Goal: Find specific page/section: Find specific page/section

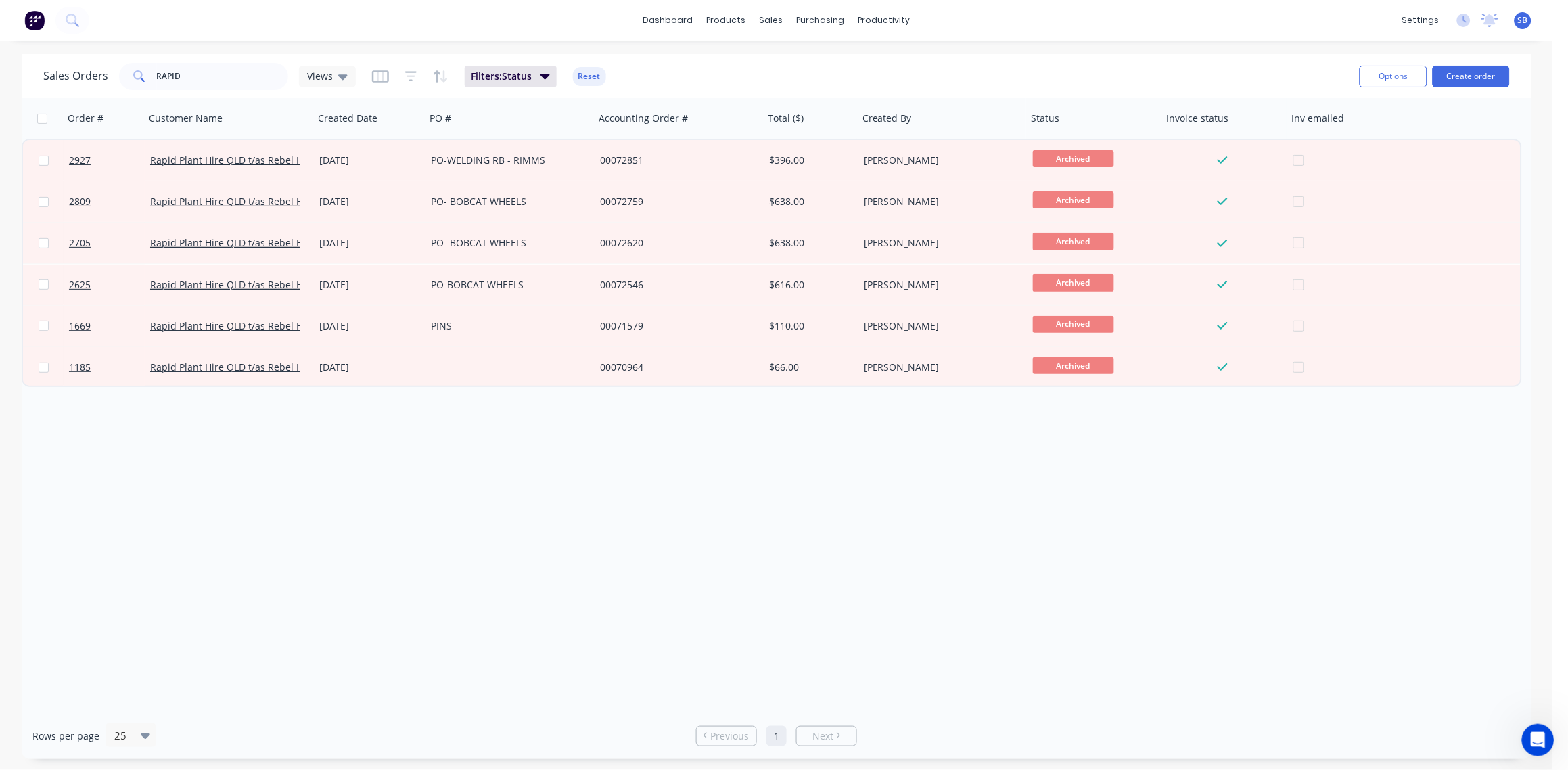
scroll to position [1, 0]
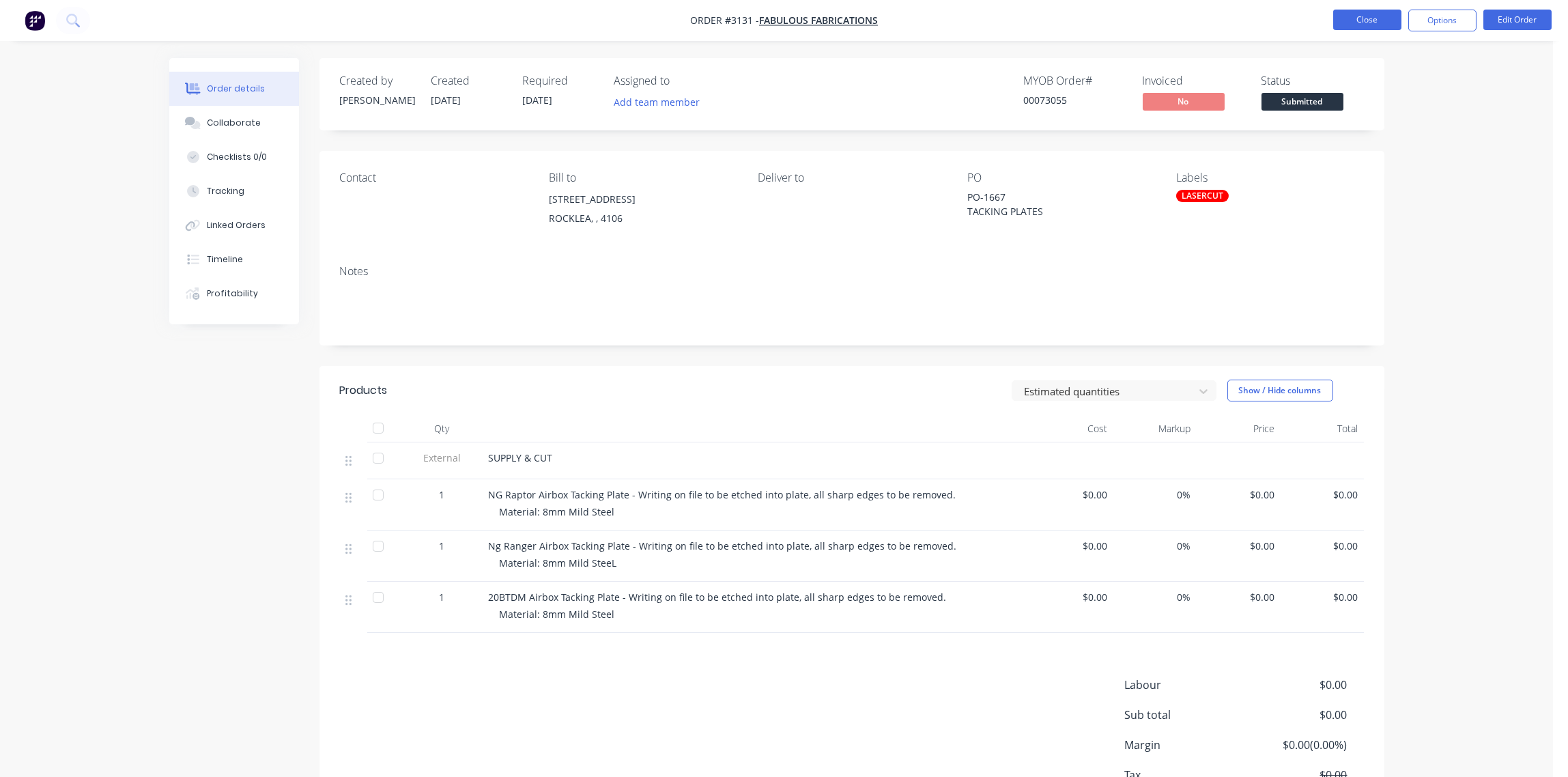
click at [1389, 17] on button "Close" at bounding box center [1366, 20] width 68 height 21
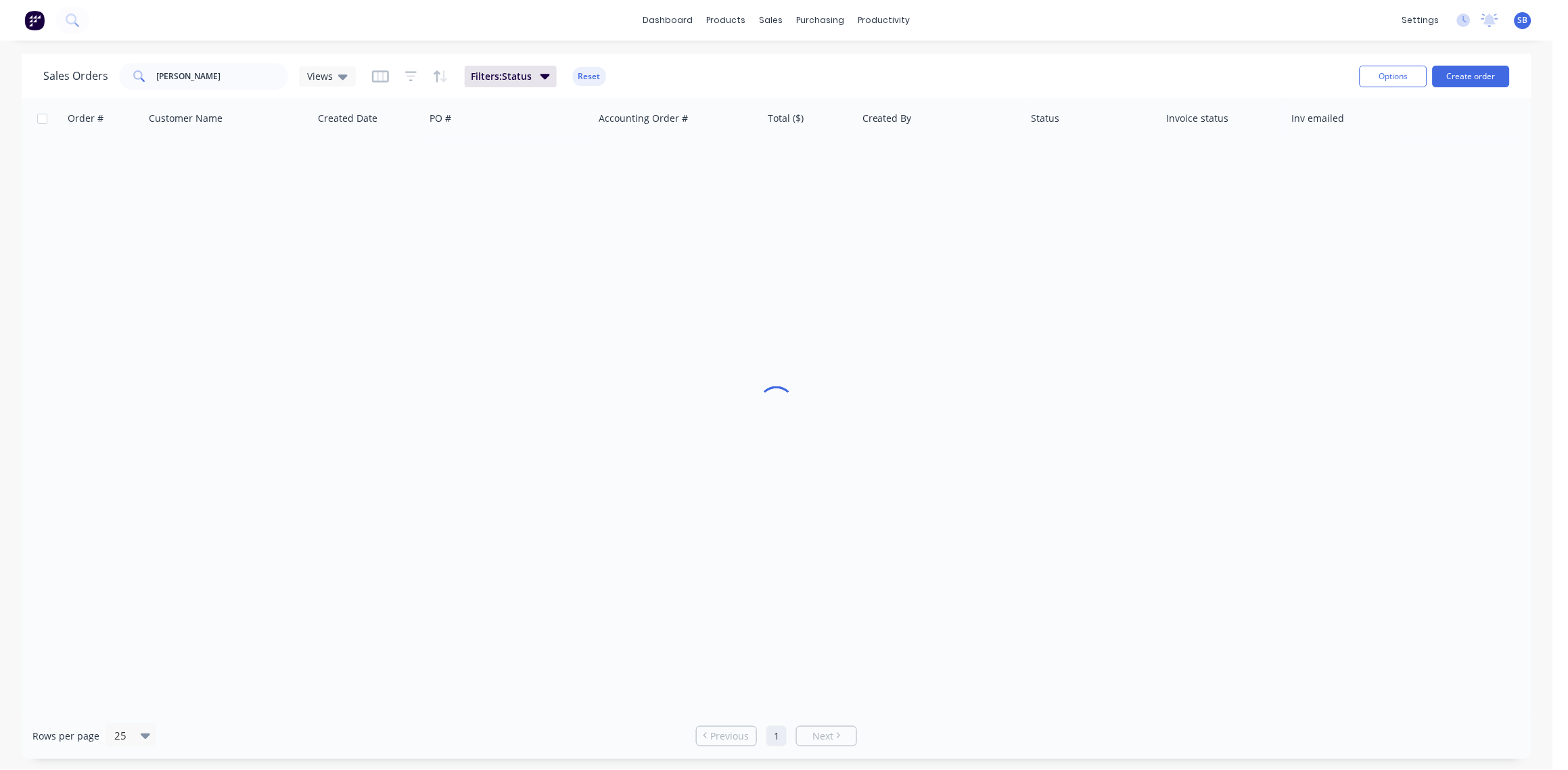
drag, startPoint x: 265, startPoint y: 87, endPoint x: 162, endPoint y: 89, distance: 103.0
click at [162, 89] on div "Sales Orders [PERSON_NAME] Views Filters: Status Reset" at bounding box center [695, 76] width 1306 height 33
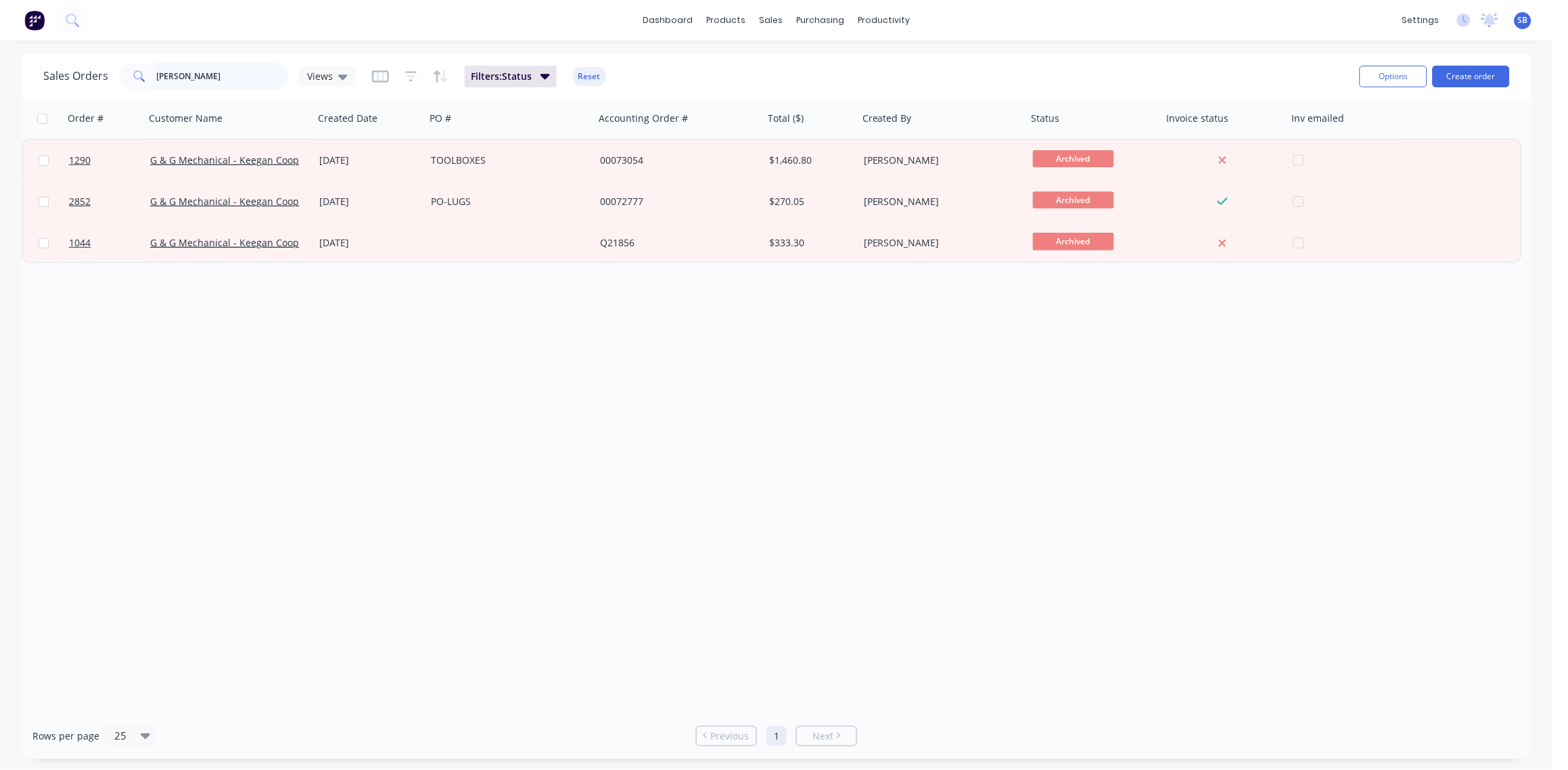
drag, startPoint x: 226, startPoint y: 78, endPoint x: 0, endPoint y: 21, distance: 233.1
click at [0, 22] on html "dashboard products sales purchasing productivity dashboard products Product Cat…" at bounding box center [784, 385] width 1568 height 770
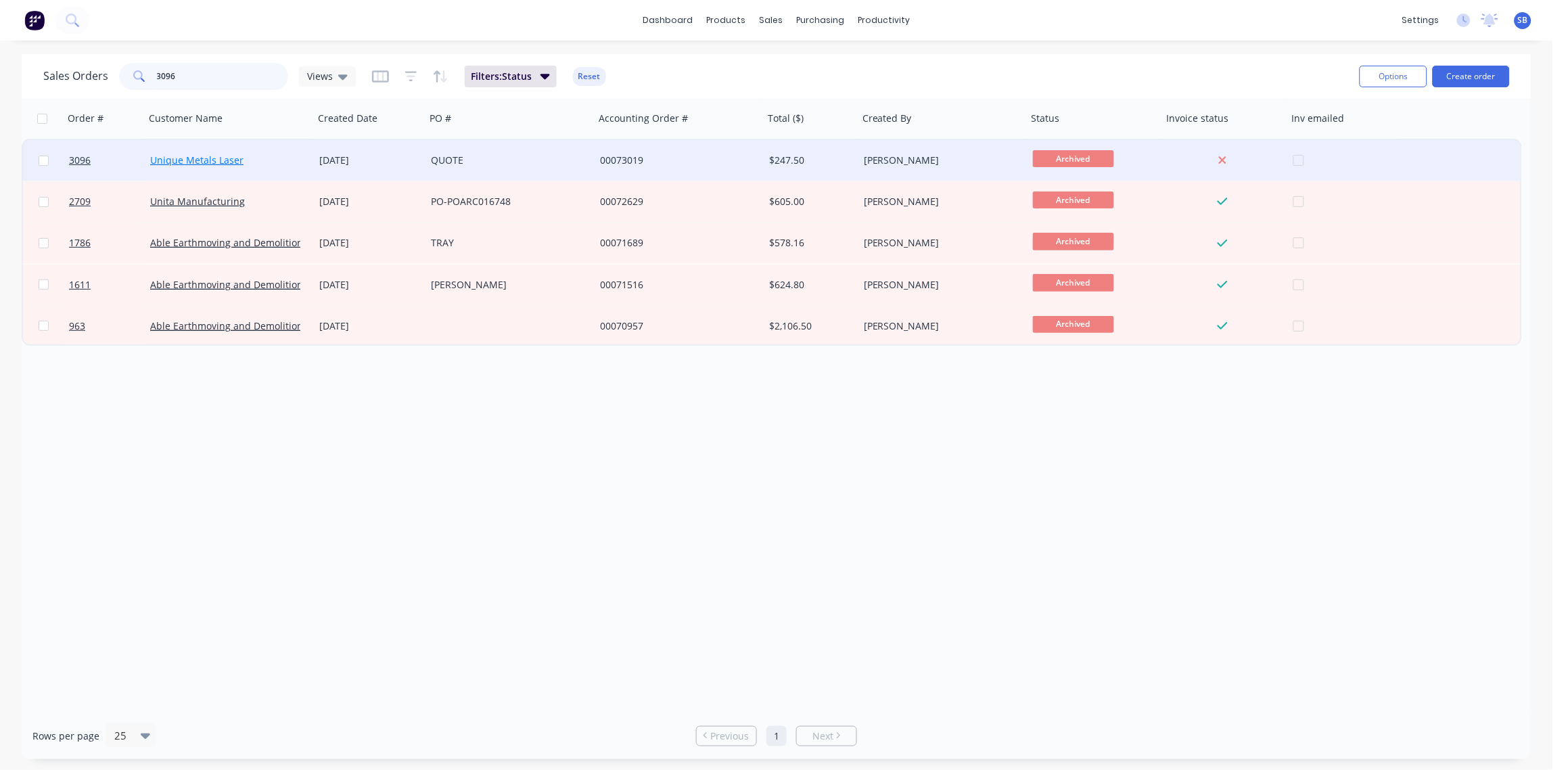
type input "3096"
click at [194, 162] on link "Unique Metals Laser" at bounding box center [197, 159] width 94 height 13
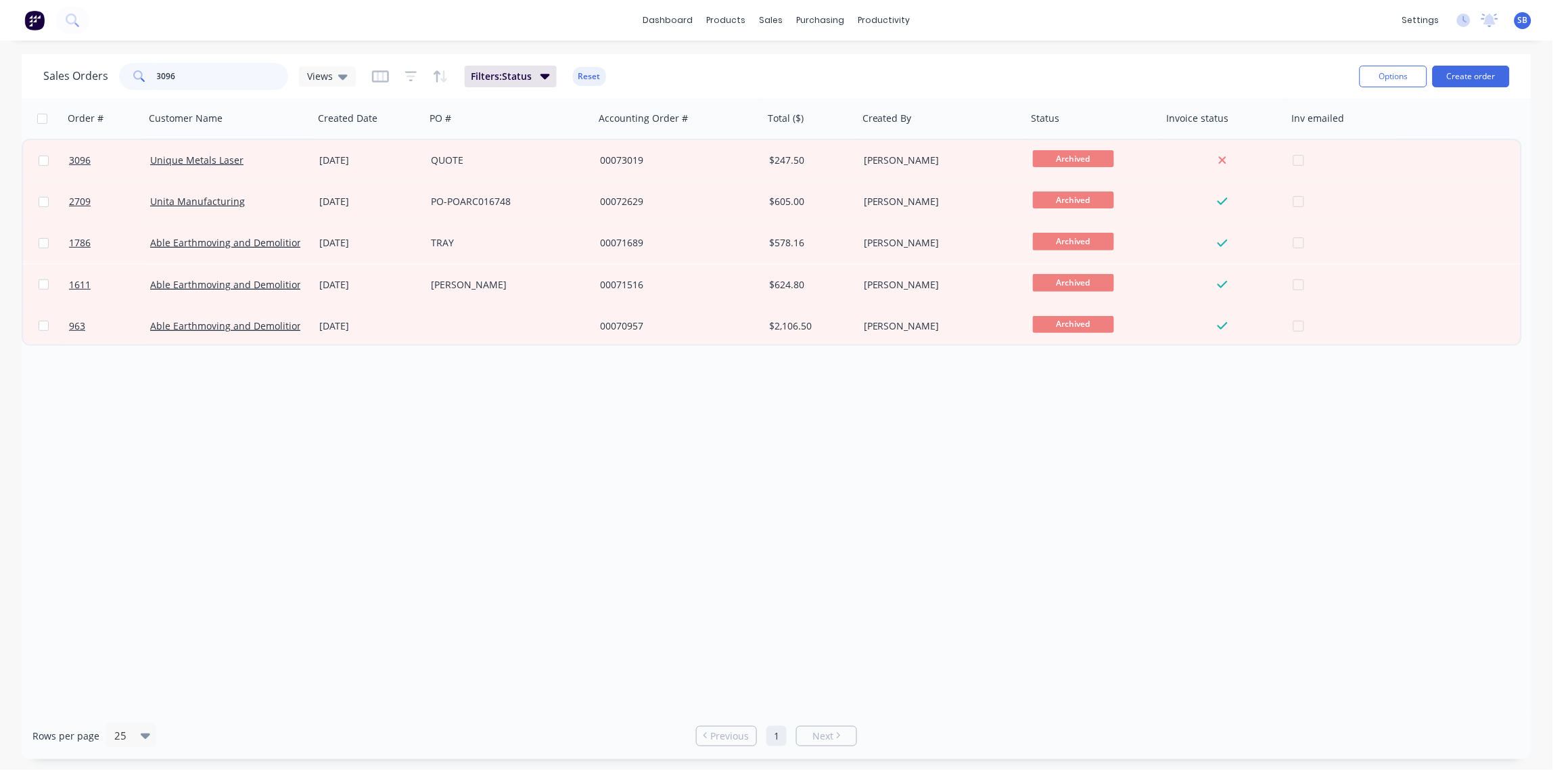
click at [217, 78] on input "3096" at bounding box center [222, 77] width 132 height 27
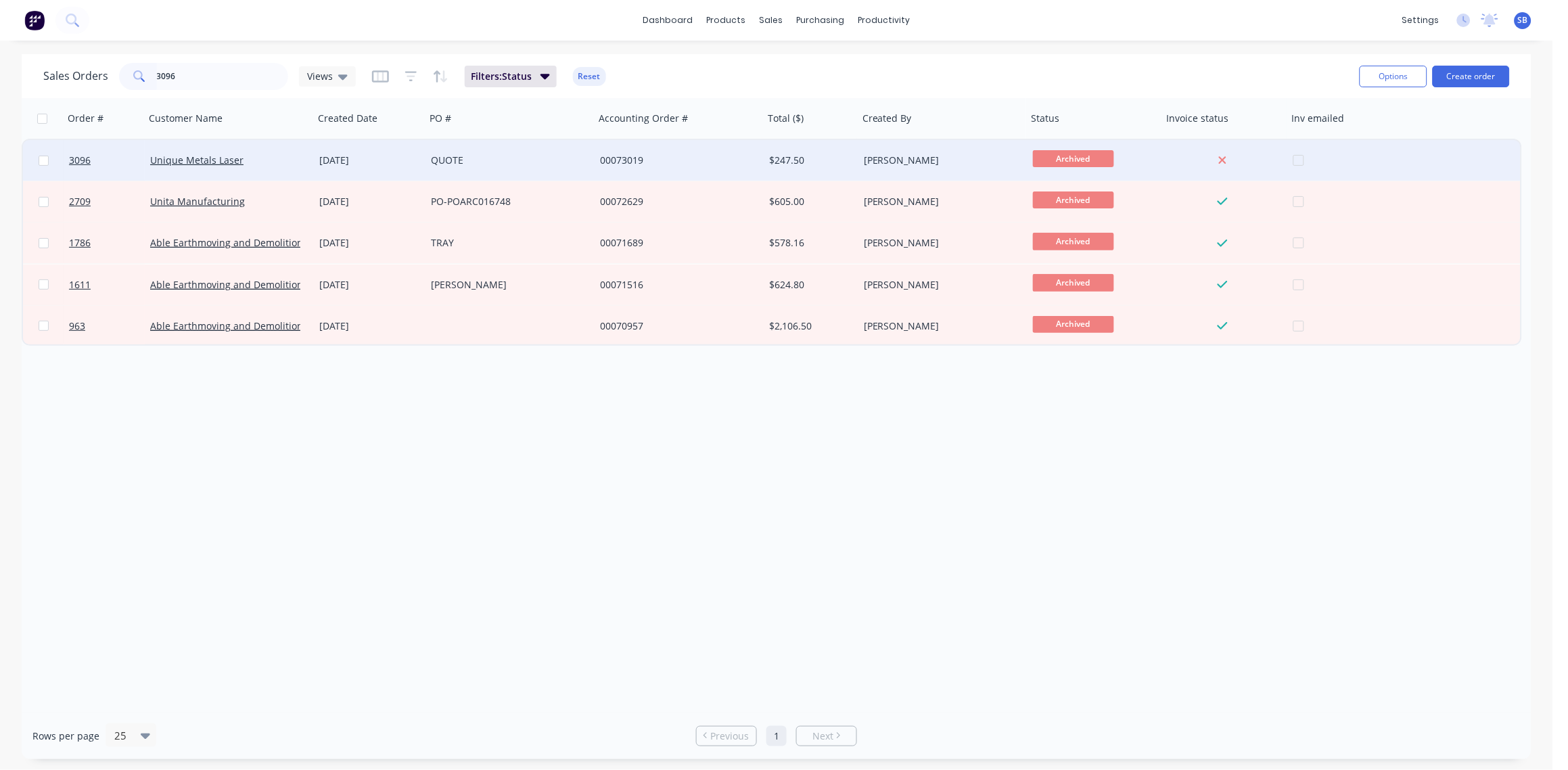
click at [48, 158] on div at bounding box center [44, 161] width 41 height 41
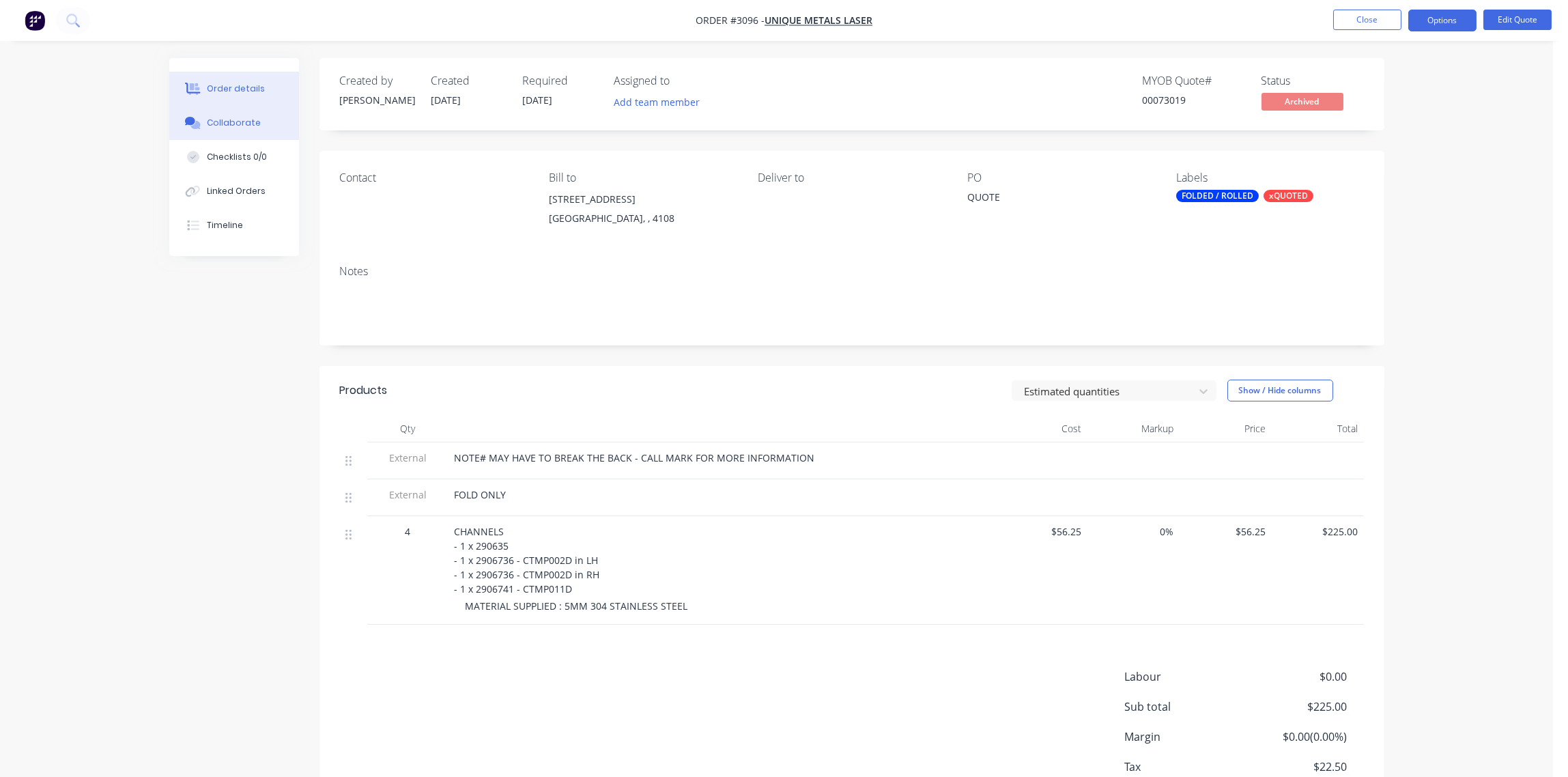
click at [249, 127] on div "Collaborate" at bounding box center [233, 123] width 54 height 12
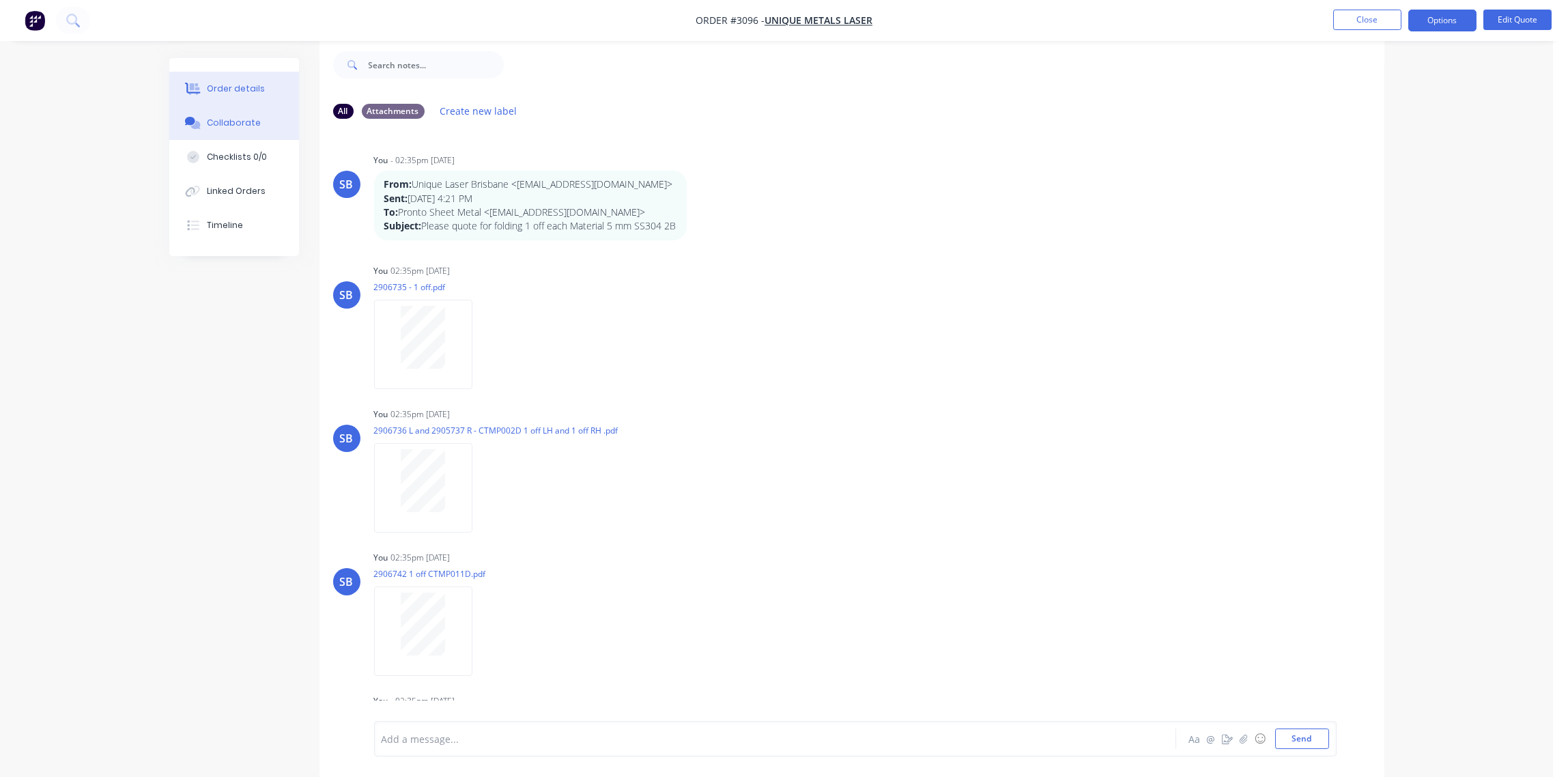
click at [221, 97] on button "Order details" at bounding box center [234, 89] width 130 height 34
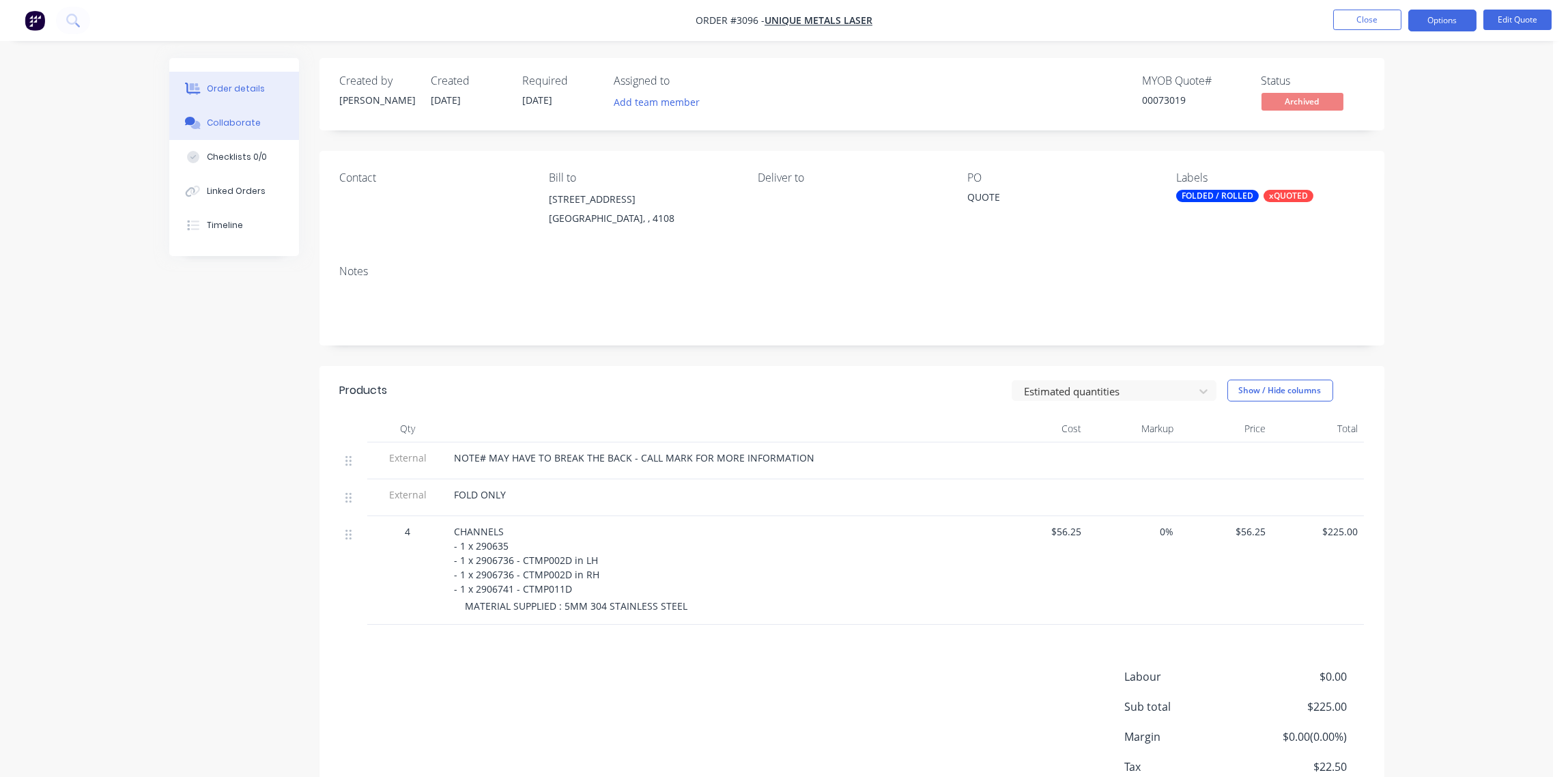
click at [231, 133] on button "Collaborate" at bounding box center [234, 123] width 130 height 34
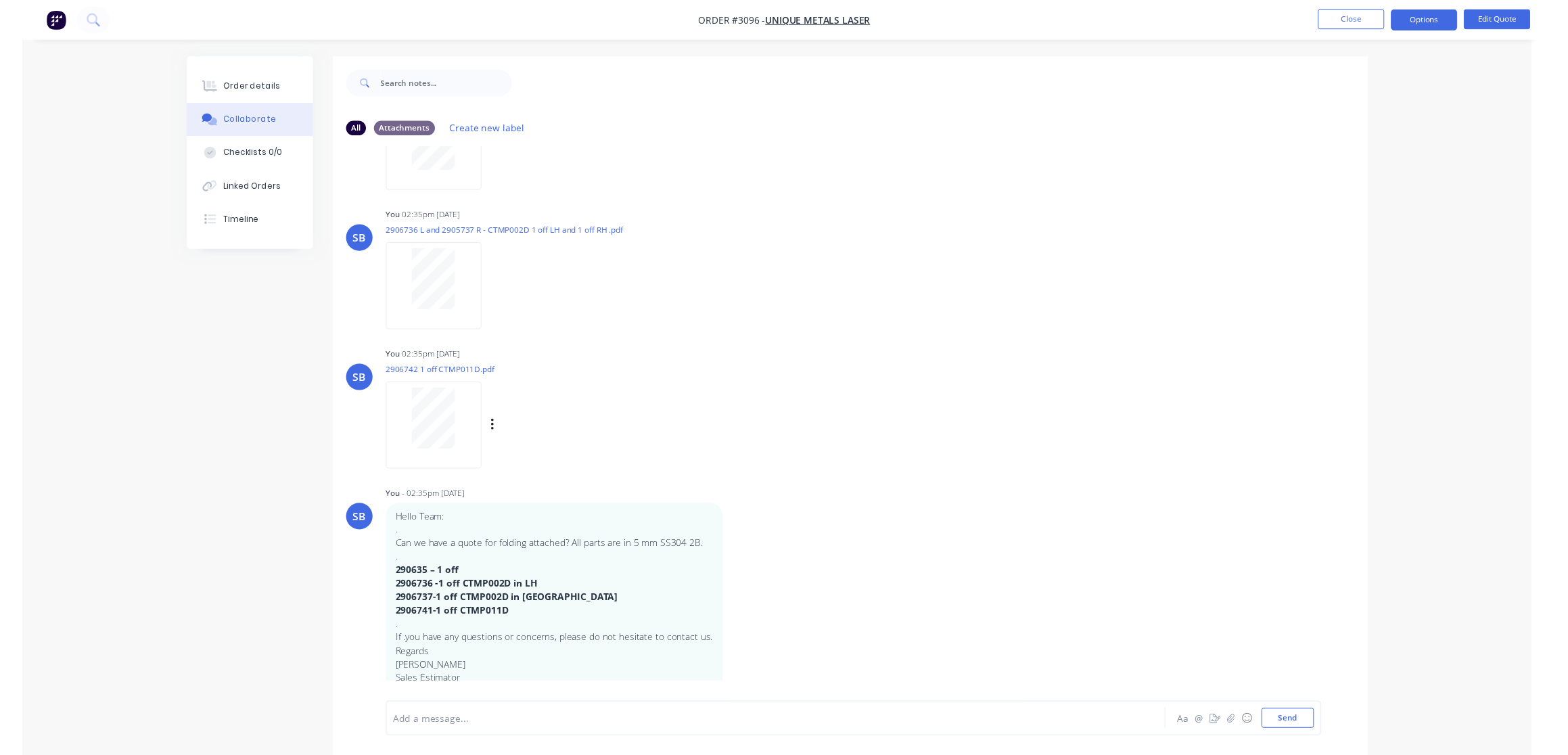
scroll to position [229, 0]
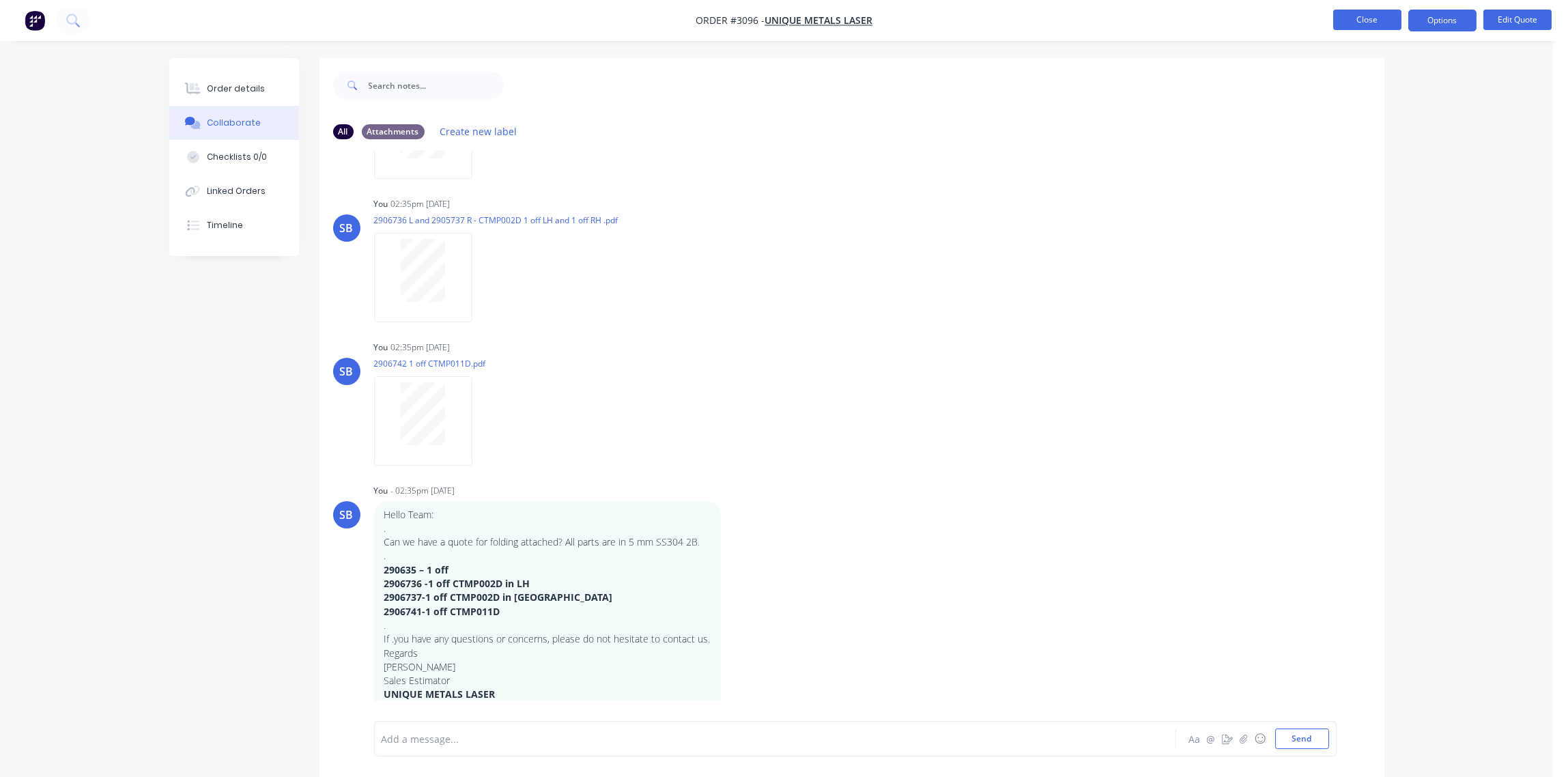
click at [1369, 22] on button "Close" at bounding box center [1366, 20] width 68 height 21
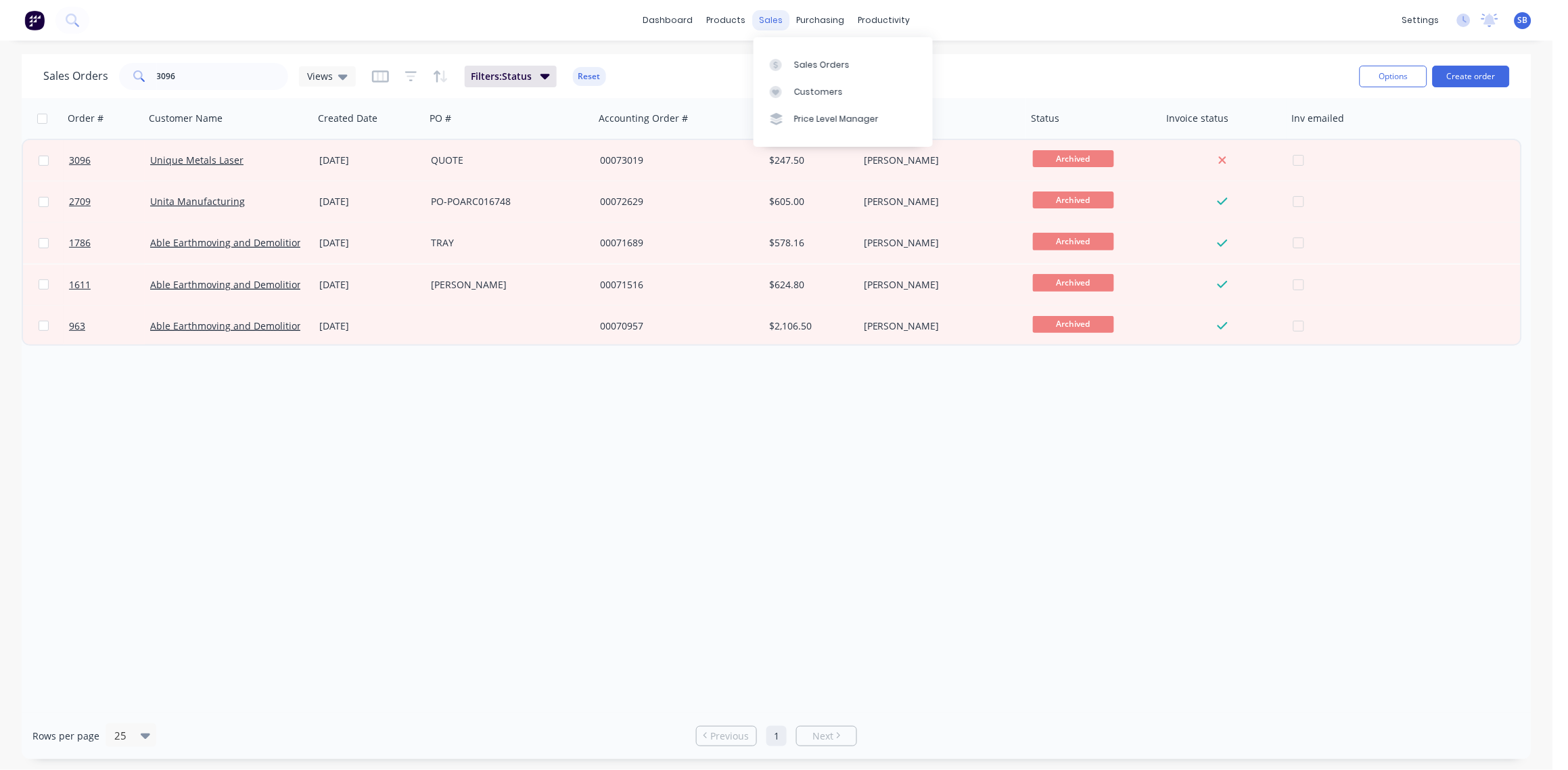
click at [779, 25] on div "sales" at bounding box center [771, 19] width 37 height 20
click at [793, 52] on link "Sales Orders" at bounding box center [843, 64] width 179 height 27
click at [790, 101] on link "Customers" at bounding box center [843, 92] width 179 height 27
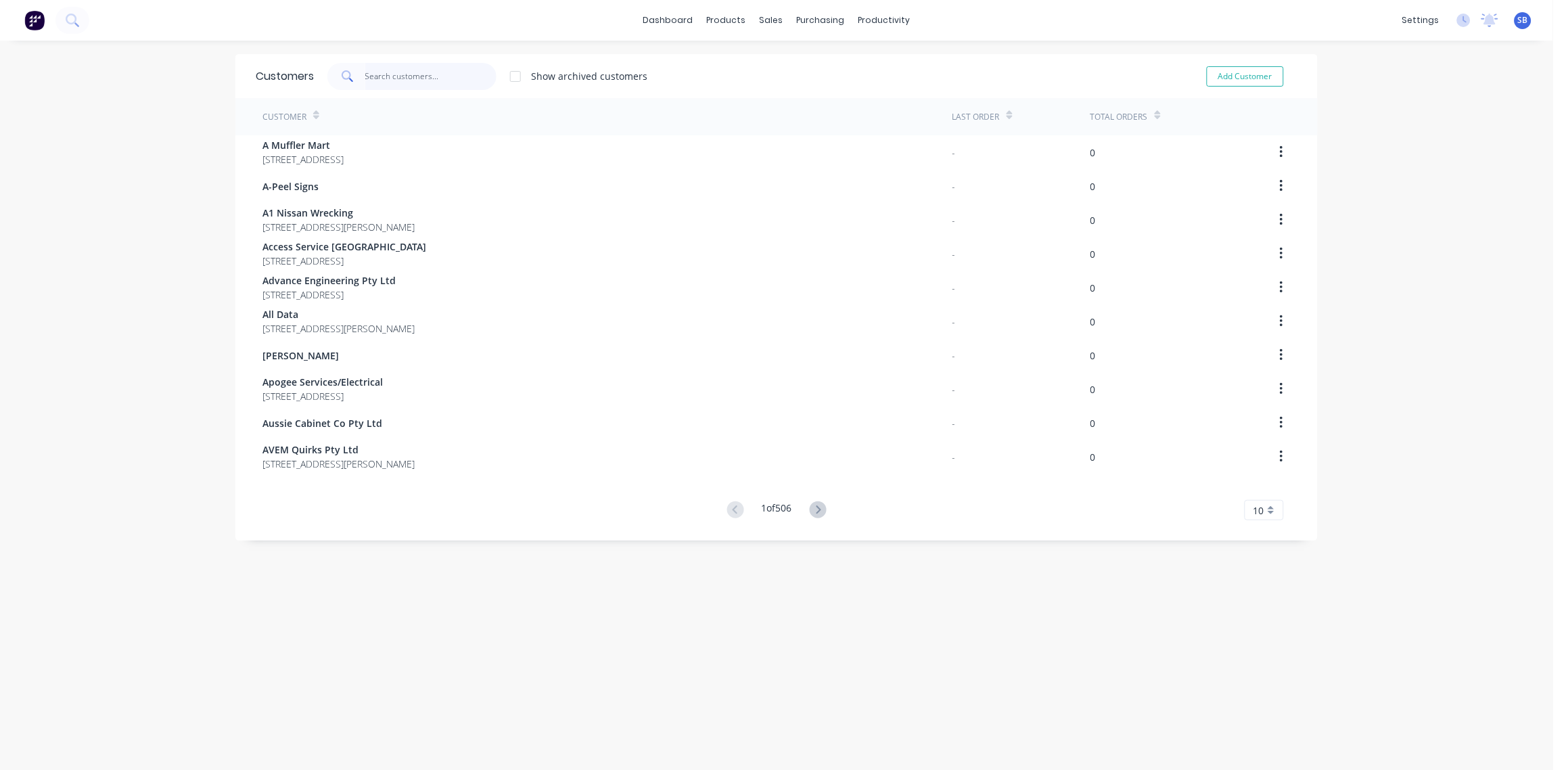
click at [444, 82] on input "text" at bounding box center [431, 77] width 132 height 27
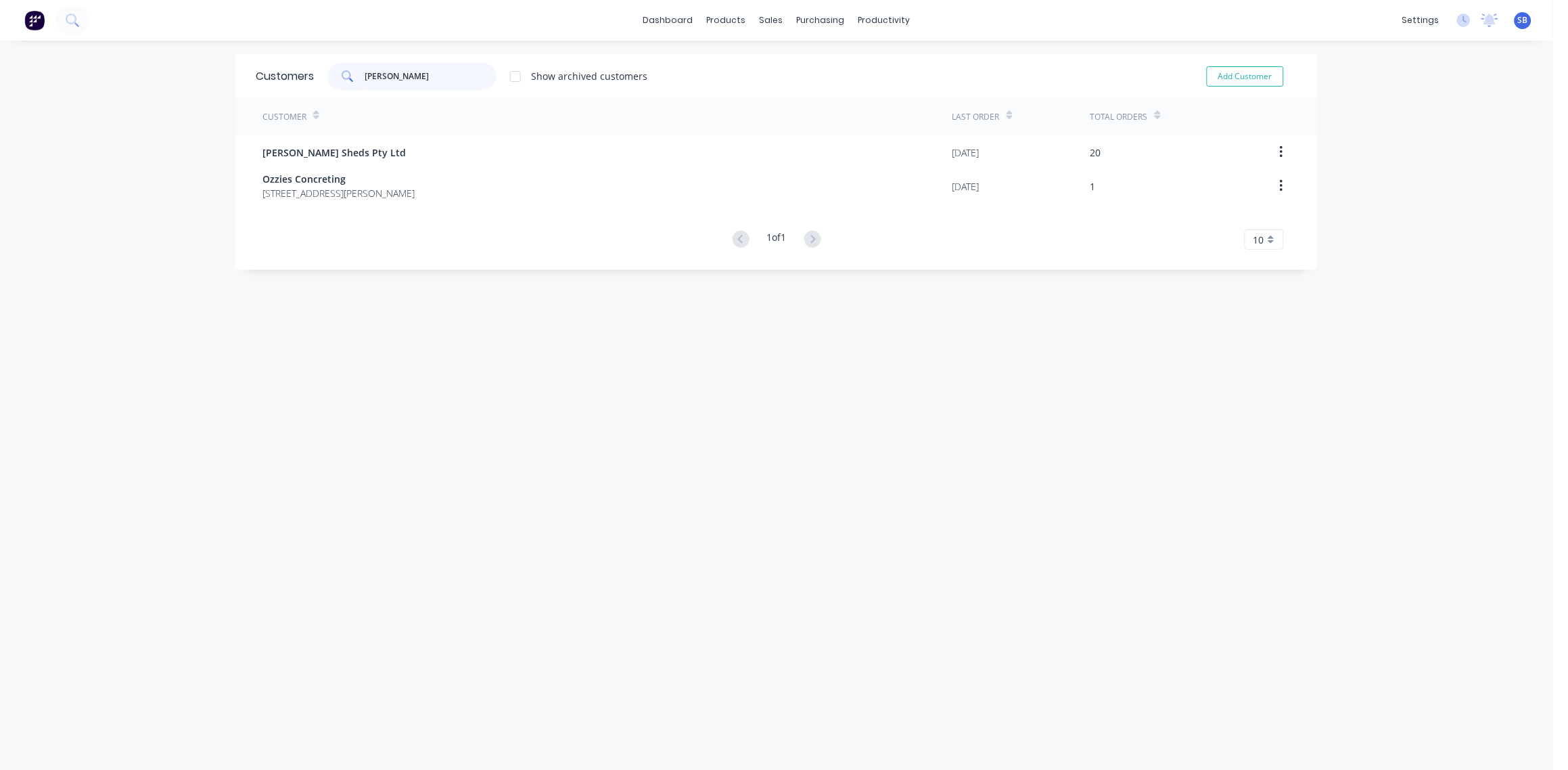
type input "[PERSON_NAME]"
drag, startPoint x: 531, startPoint y: 219, endPoint x: 478, endPoint y: 374, distance: 163.8
click at [478, 374] on div "Customers [PERSON_NAME] Show archived customers Add Customer Customer Last Orde…" at bounding box center [776, 419] width 1082 height 729
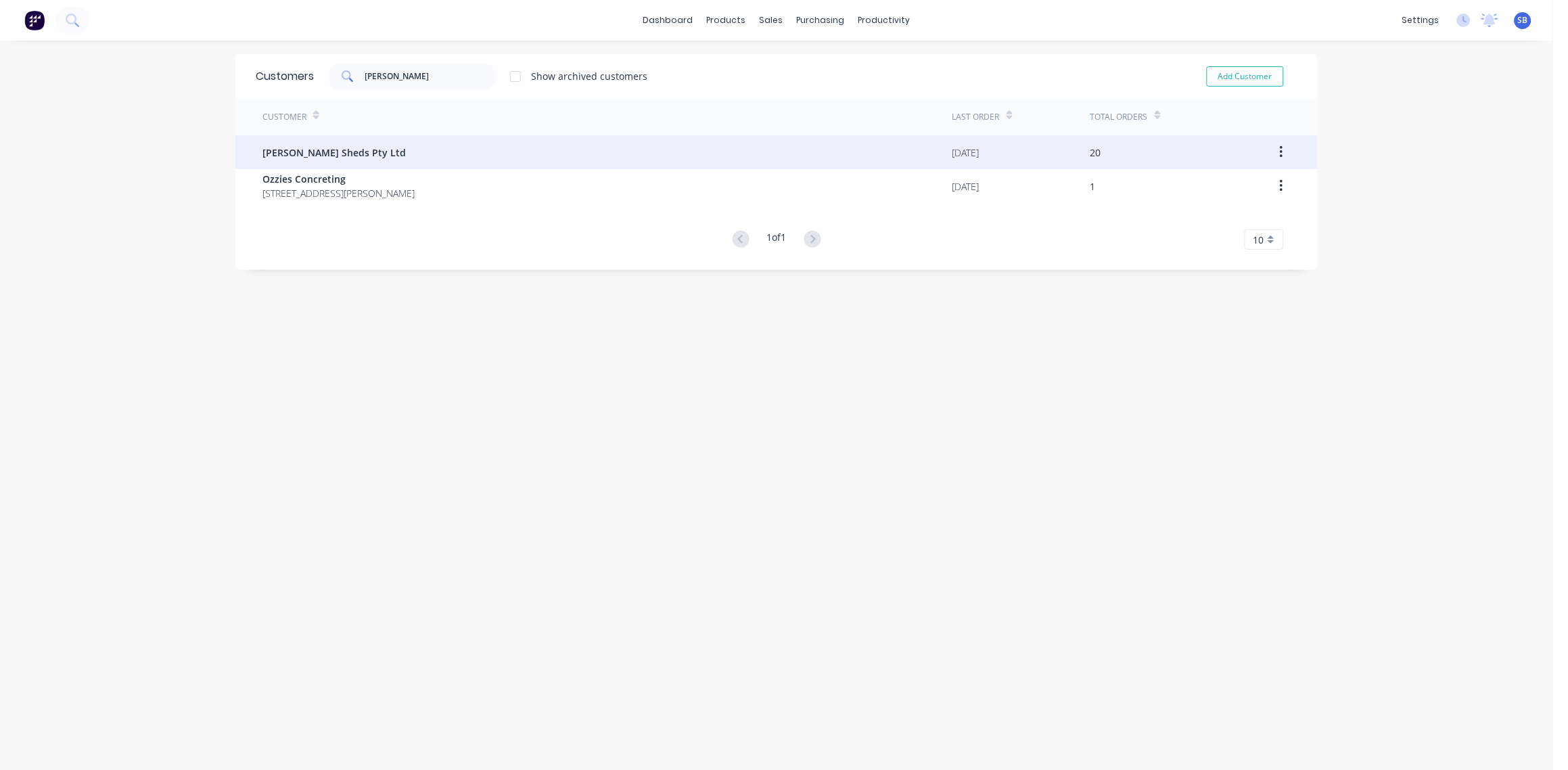
click at [432, 165] on div "[PERSON_NAME] Sheds Pty Ltd" at bounding box center [608, 152] width 690 height 34
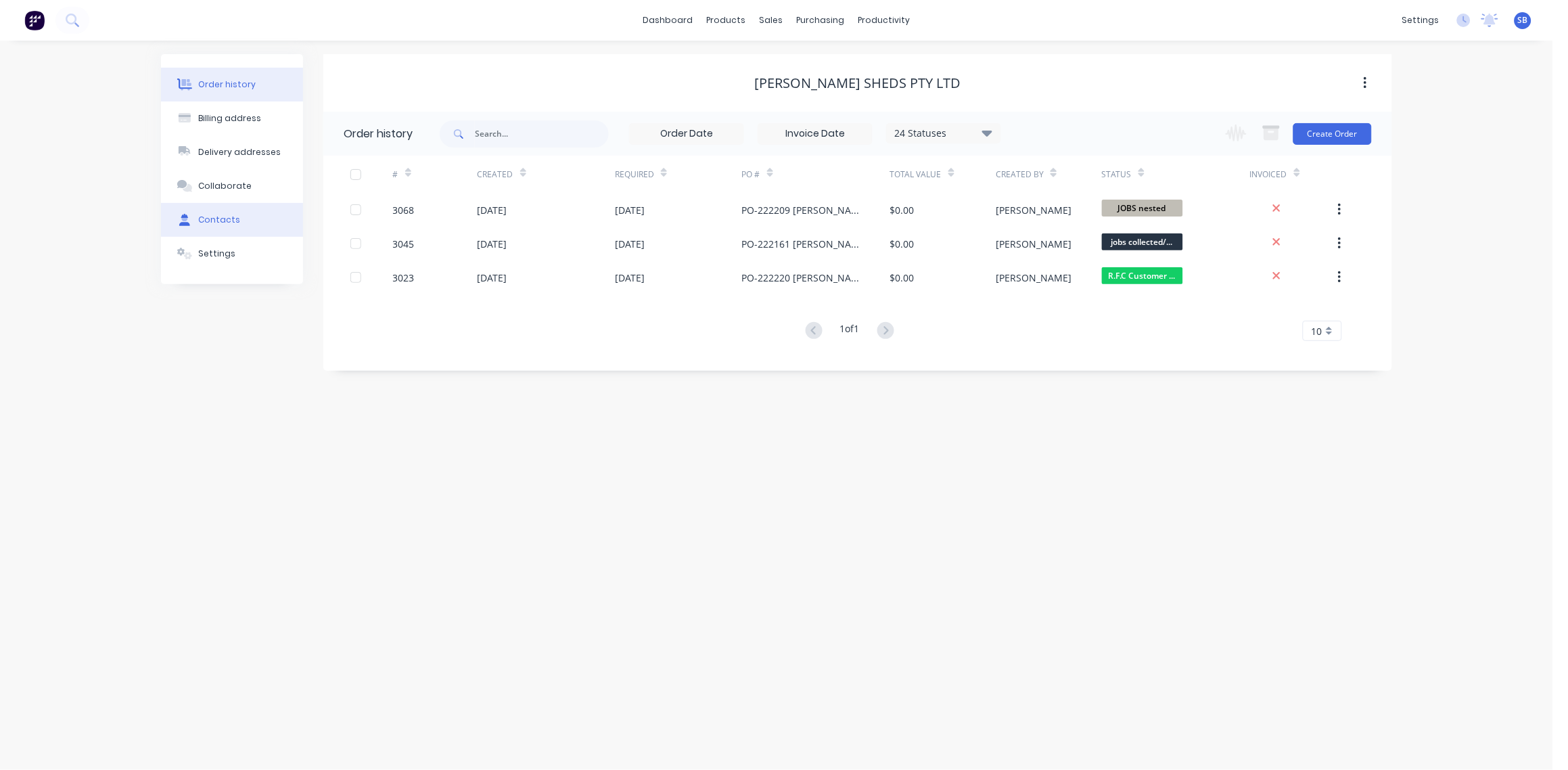
click at [240, 218] on button "Contacts" at bounding box center [232, 219] width 142 height 34
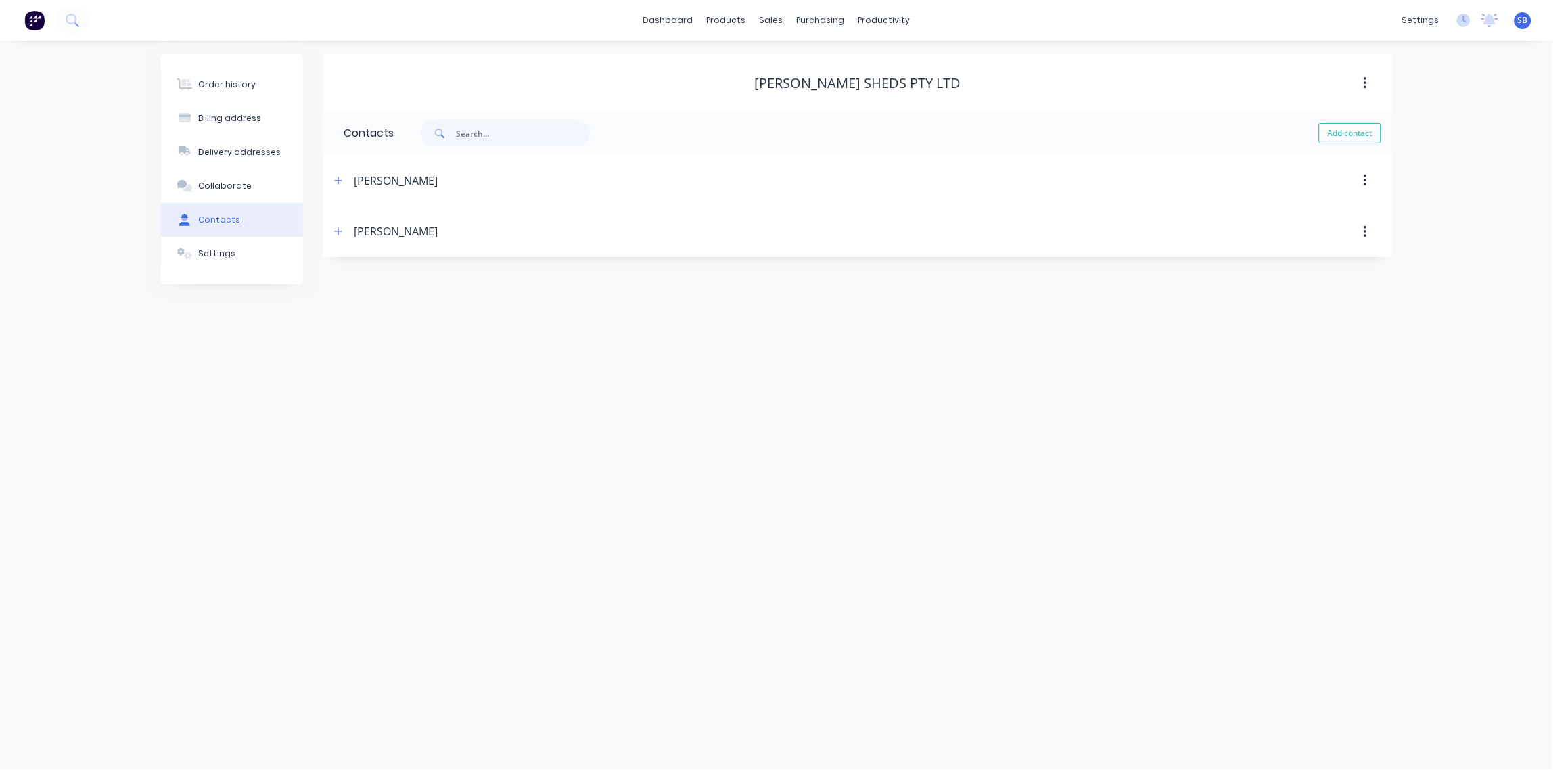
click at [383, 233] on div "[PERSON_NAME]" at bounding box center [396, 231] width 84 height 17
click at [339, 231] on icon "button" at bounding box center [338, 231] width 8 height 10
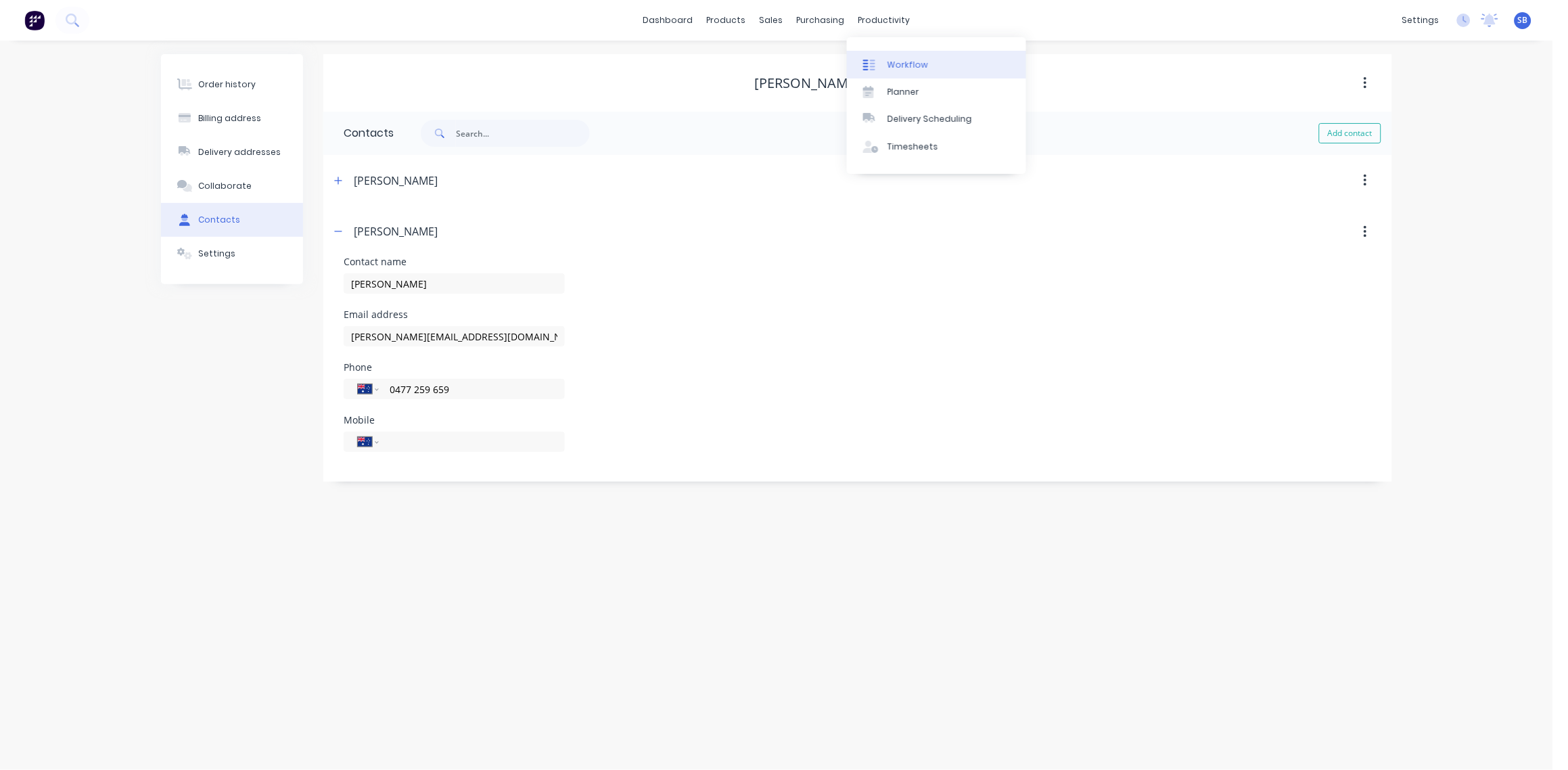
click at [879, 62] on div at bounding box center [873, 64] width 20 height 12
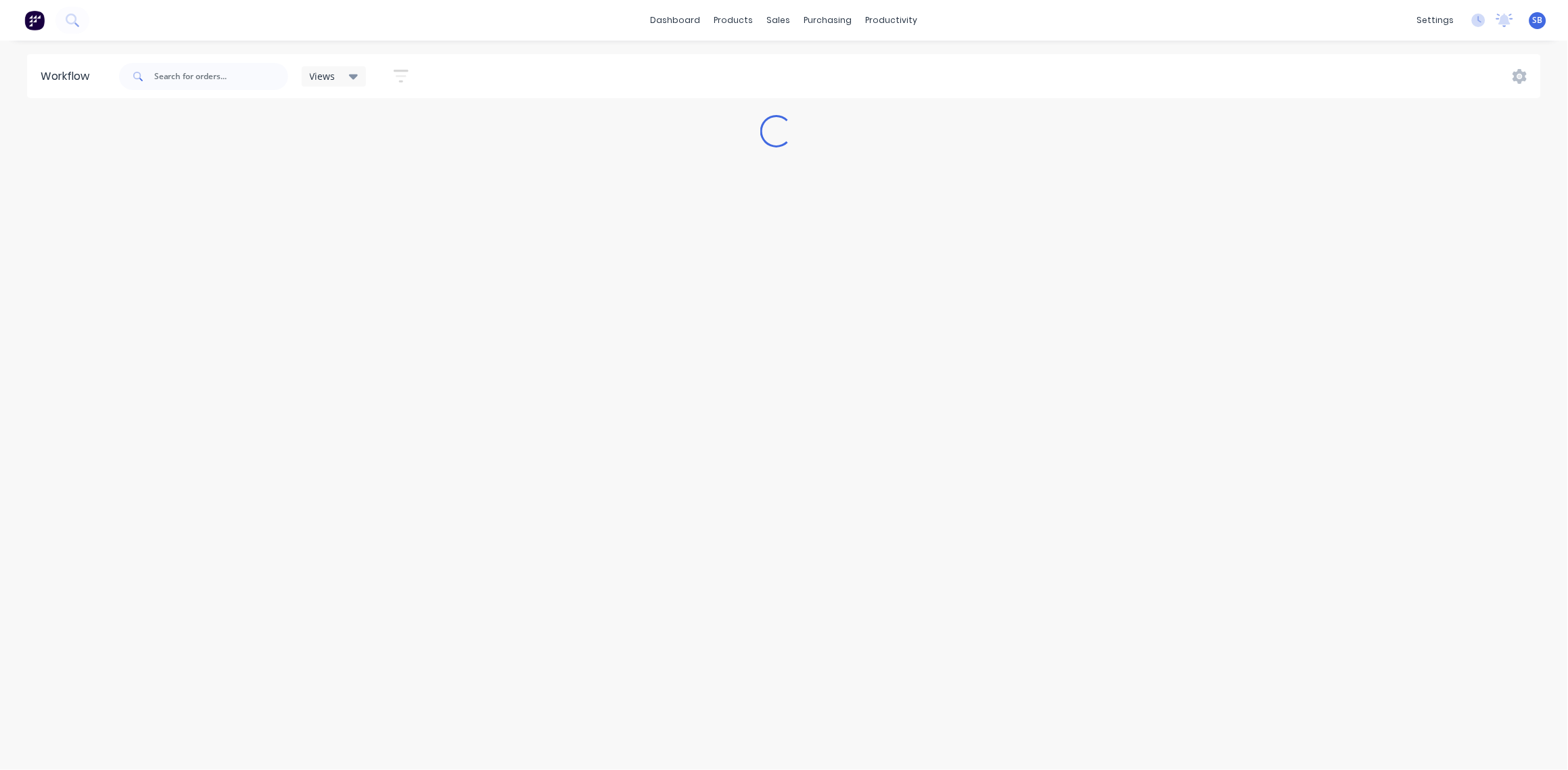
click at [251, 90] on div at bounding box center [203, 77] width 169 height 41
click at [260, 75] on input "text" at bounding box center [220, 77] width 134 height 27
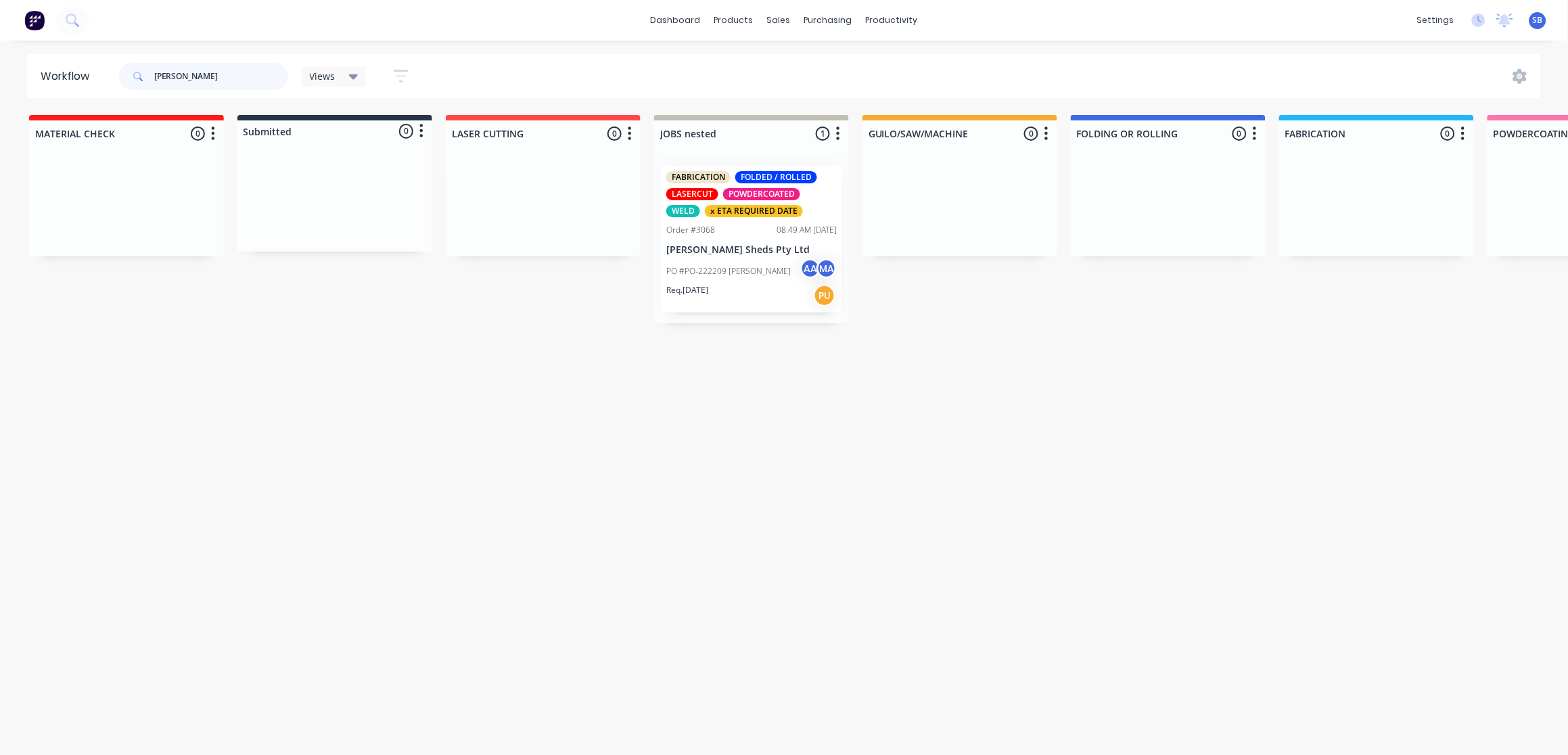
type input "[PERSON_NAME]"
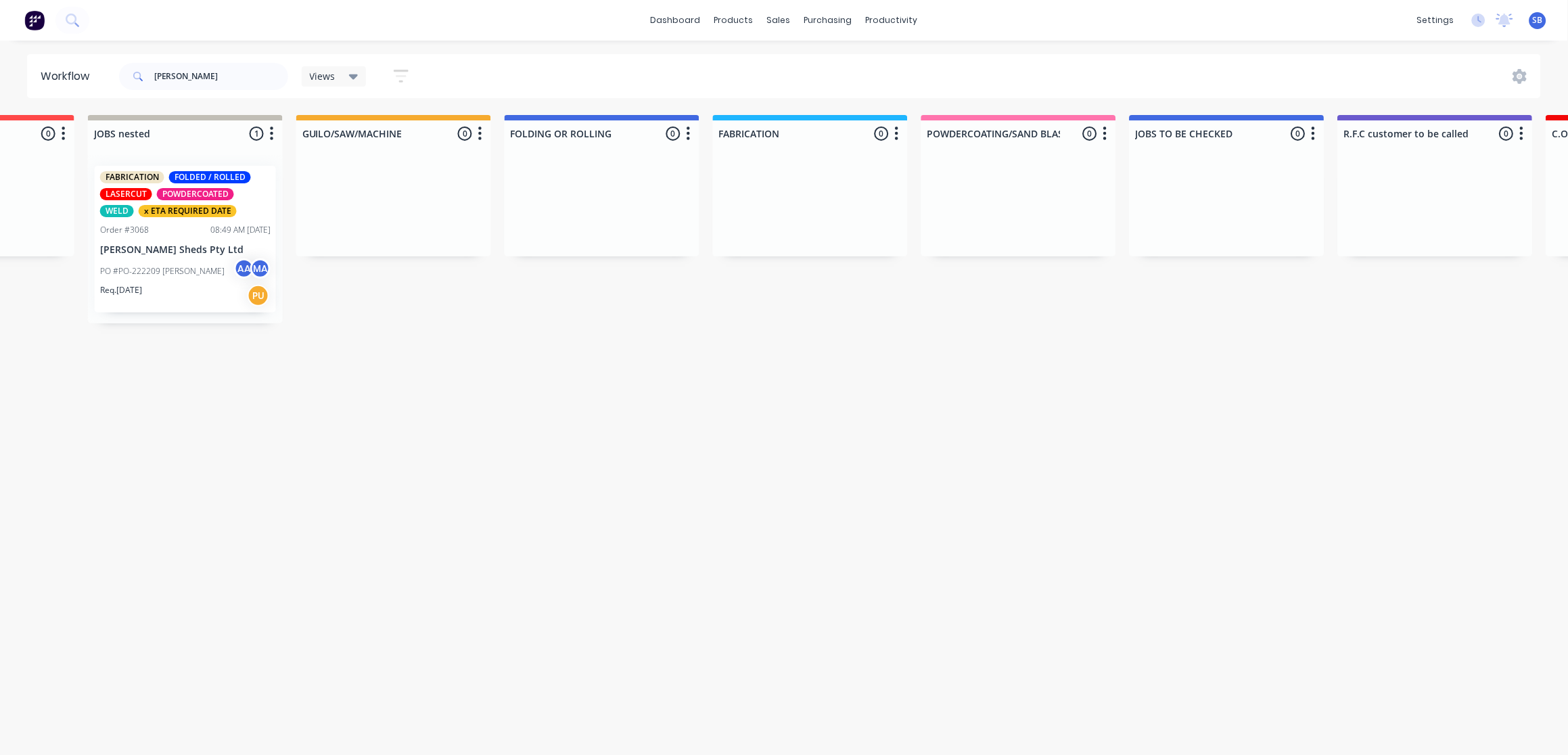
drag, startPoint x: 694, startPoint y: 252, endPoint x: 789, endPoint y: 261, distance: 95.4
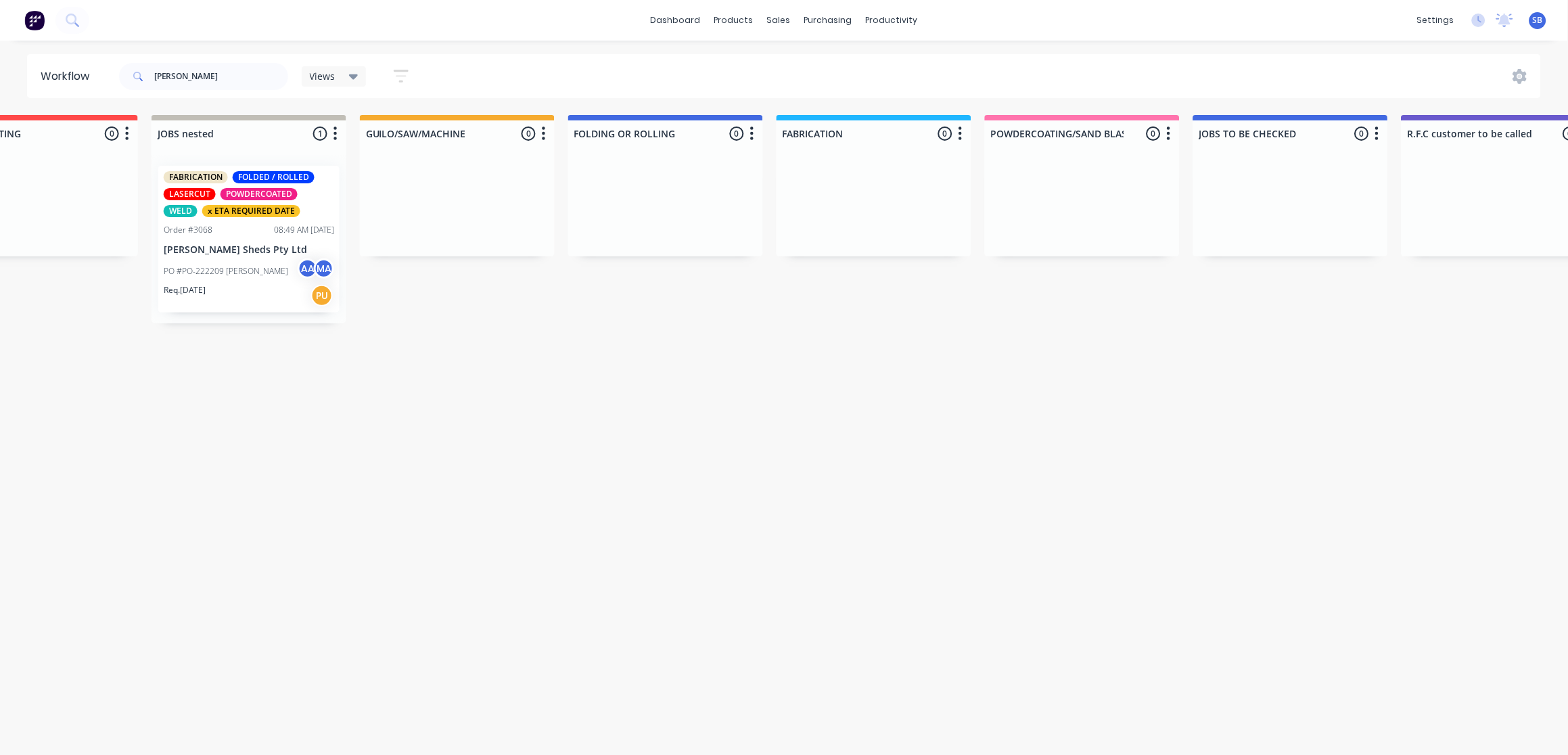
scroll to position [0, 412]
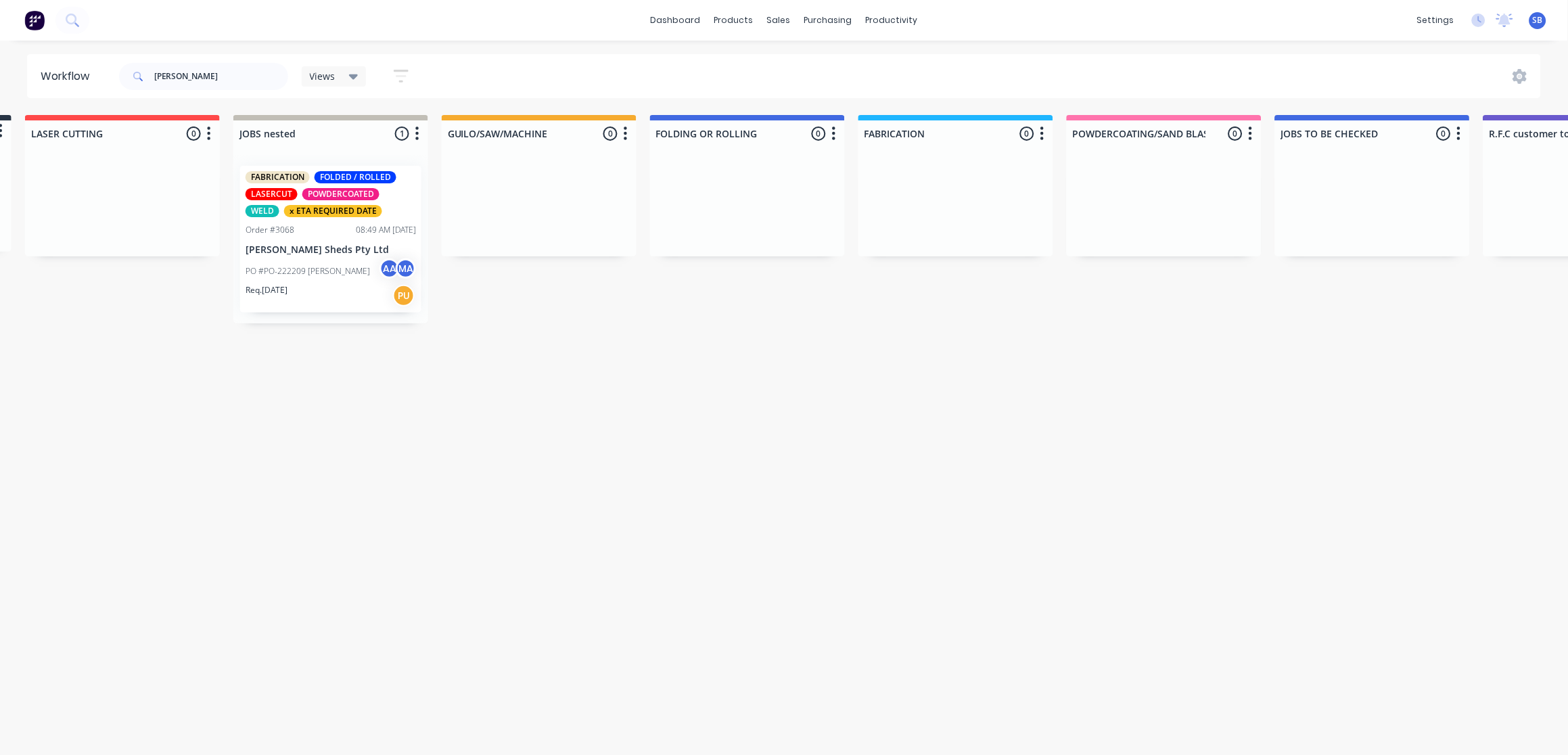
drag, startPoint x: 746, startPoint y: 272, endPoint x: 672, endPoint y: 264, distance: 74.4
click at [328, 244] on p "[PERSON_NAME] Sheds Pty Ltd" at bounding box center [338, 250] width 171 height 12
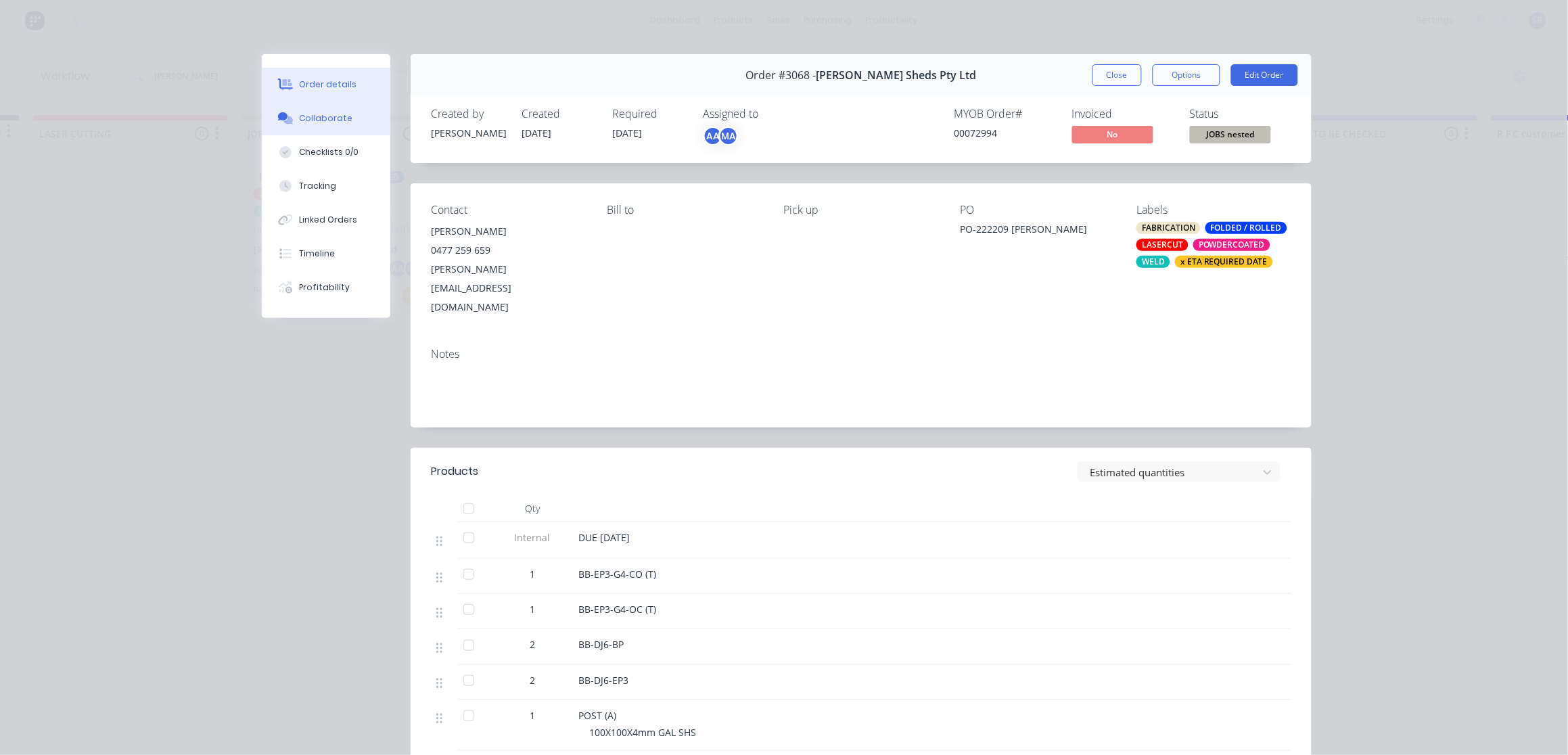
click at [339, 117] on div "Collaborate" at bounding box center [326, 118] width 54 height 12
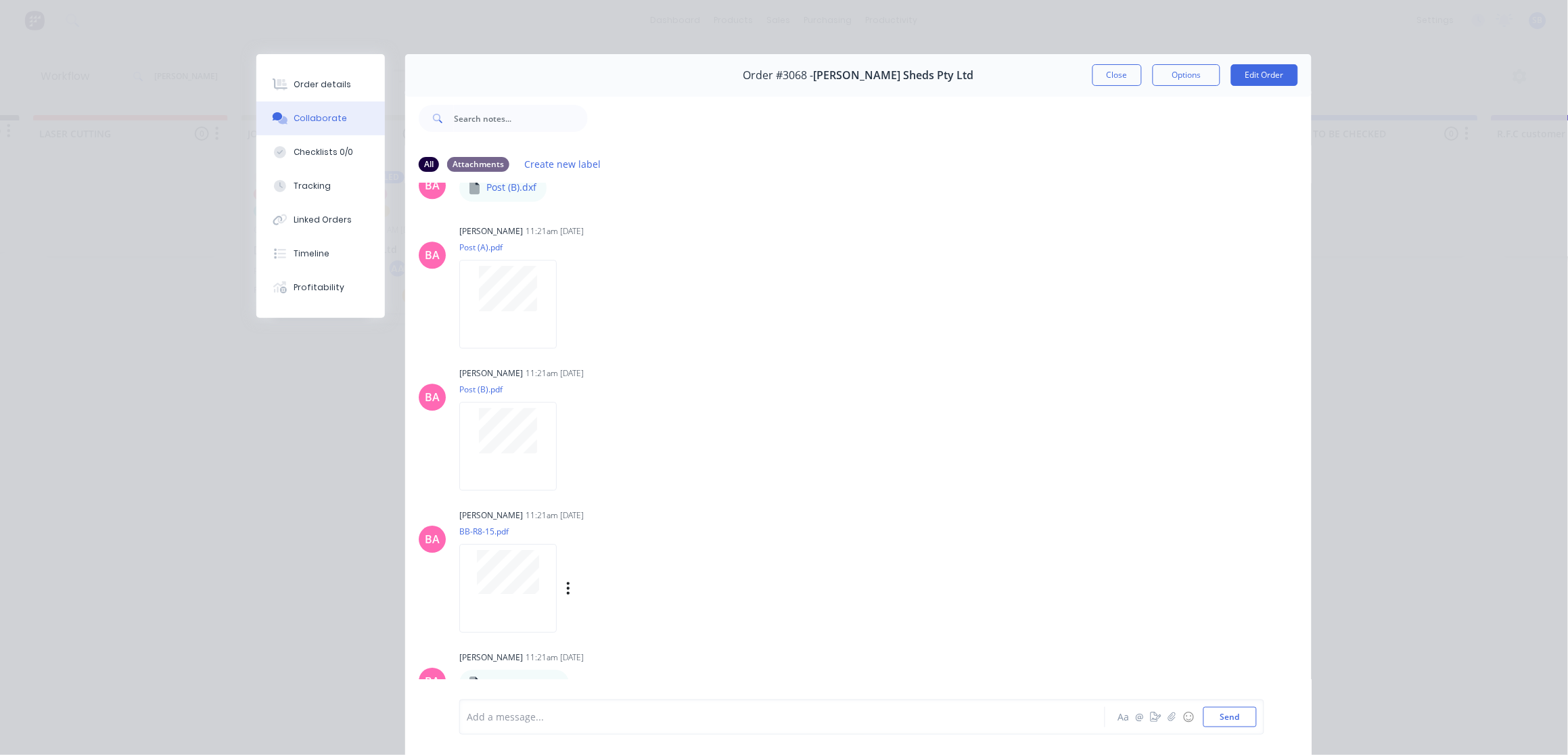
scroll to position [1313, 0]
click at [1097, 78] on button "Close" at bounding box center [1117, 75] width 50 height 21
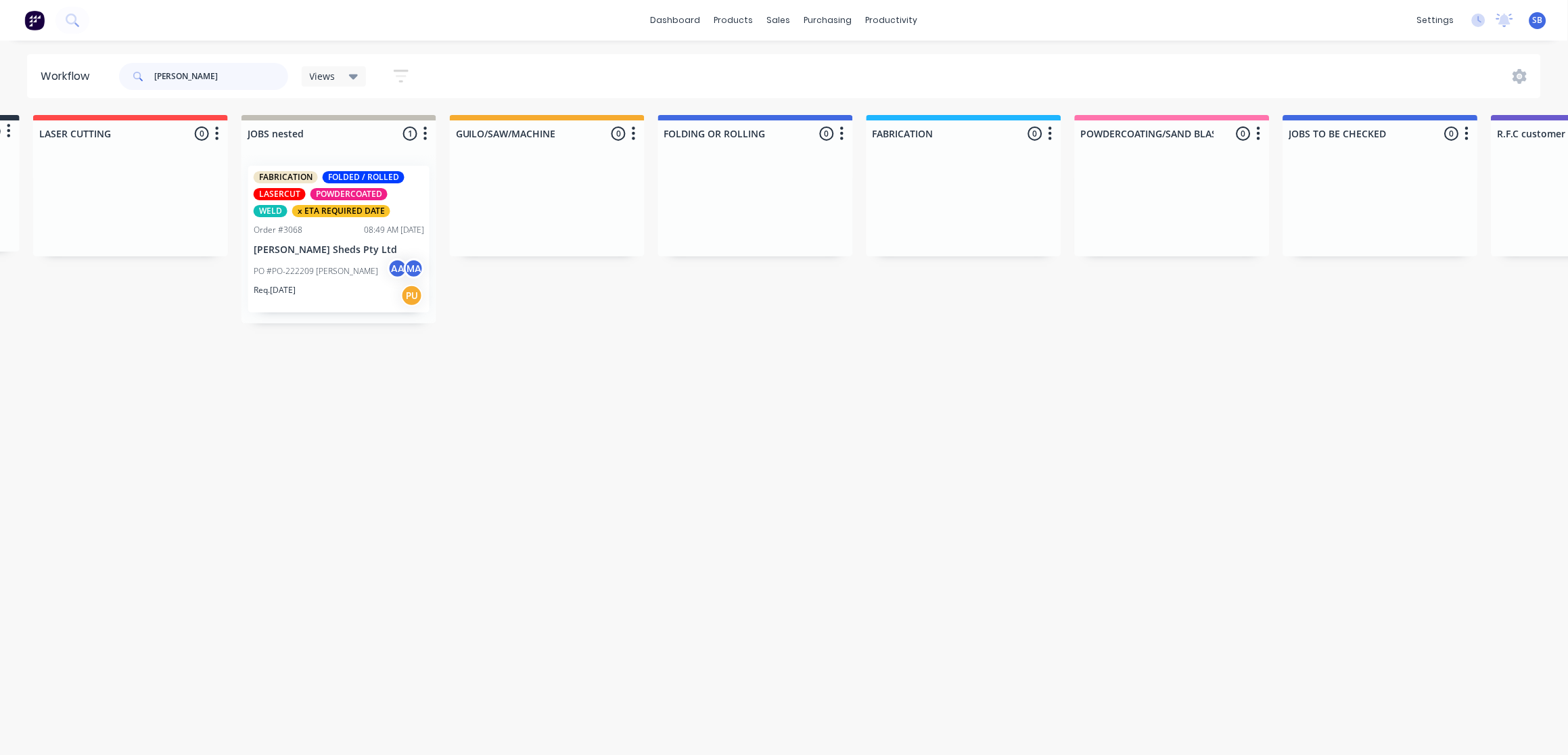
drag, startPoint x: 242, startPoint y: 78, endPoint x: 0, endPoint y: 92, distance: 242.4
click at [23, 92] on div "Workflow [PERSON_NAME] Views Save new view None (Default) edit Show/Hide status…" at bounding box center [784, 76] width 1568 height 44
type input "\"
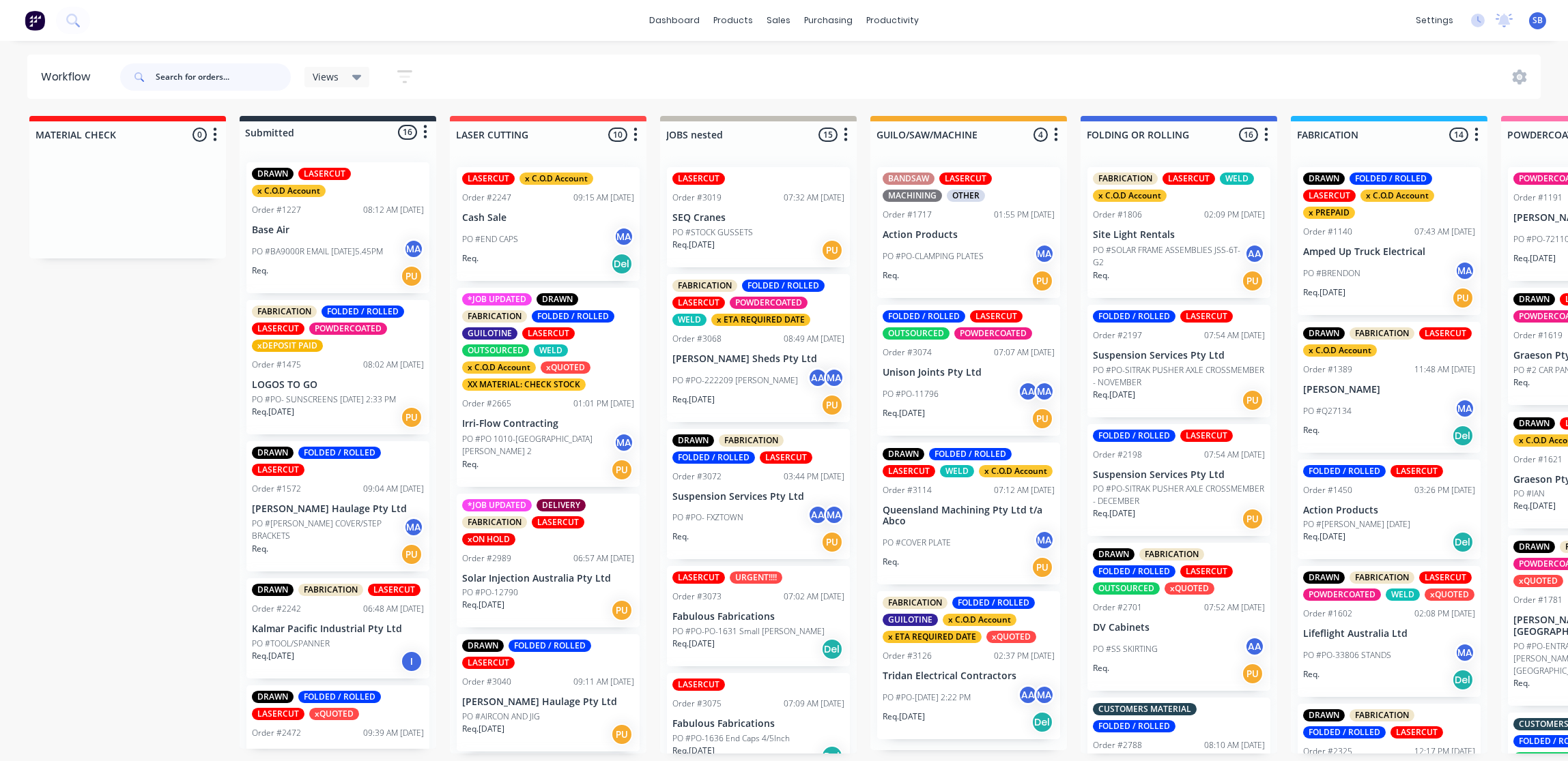
click at [184, 75] on input "text" at bounding box center [222, 78] width 135 height 28
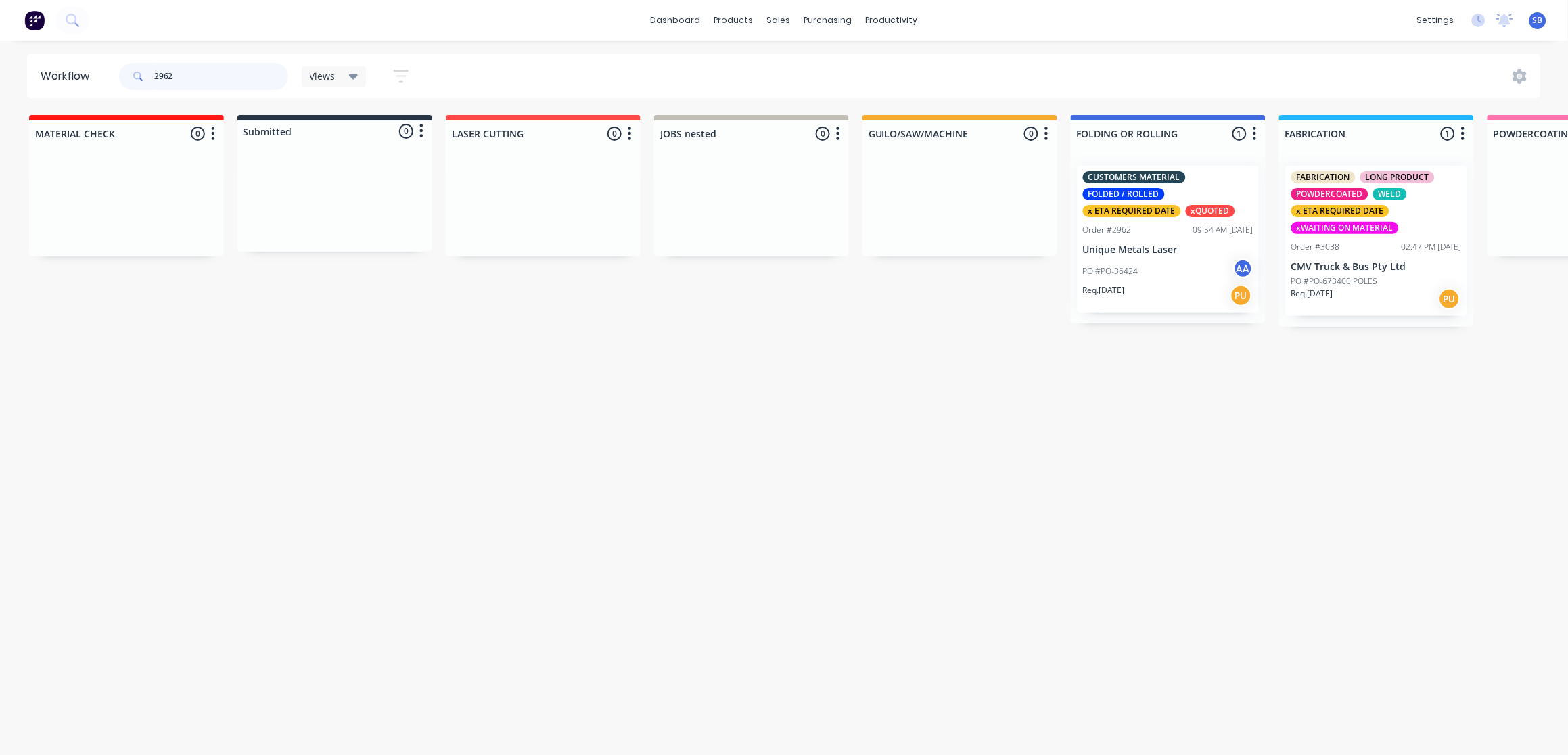
type input "2962"
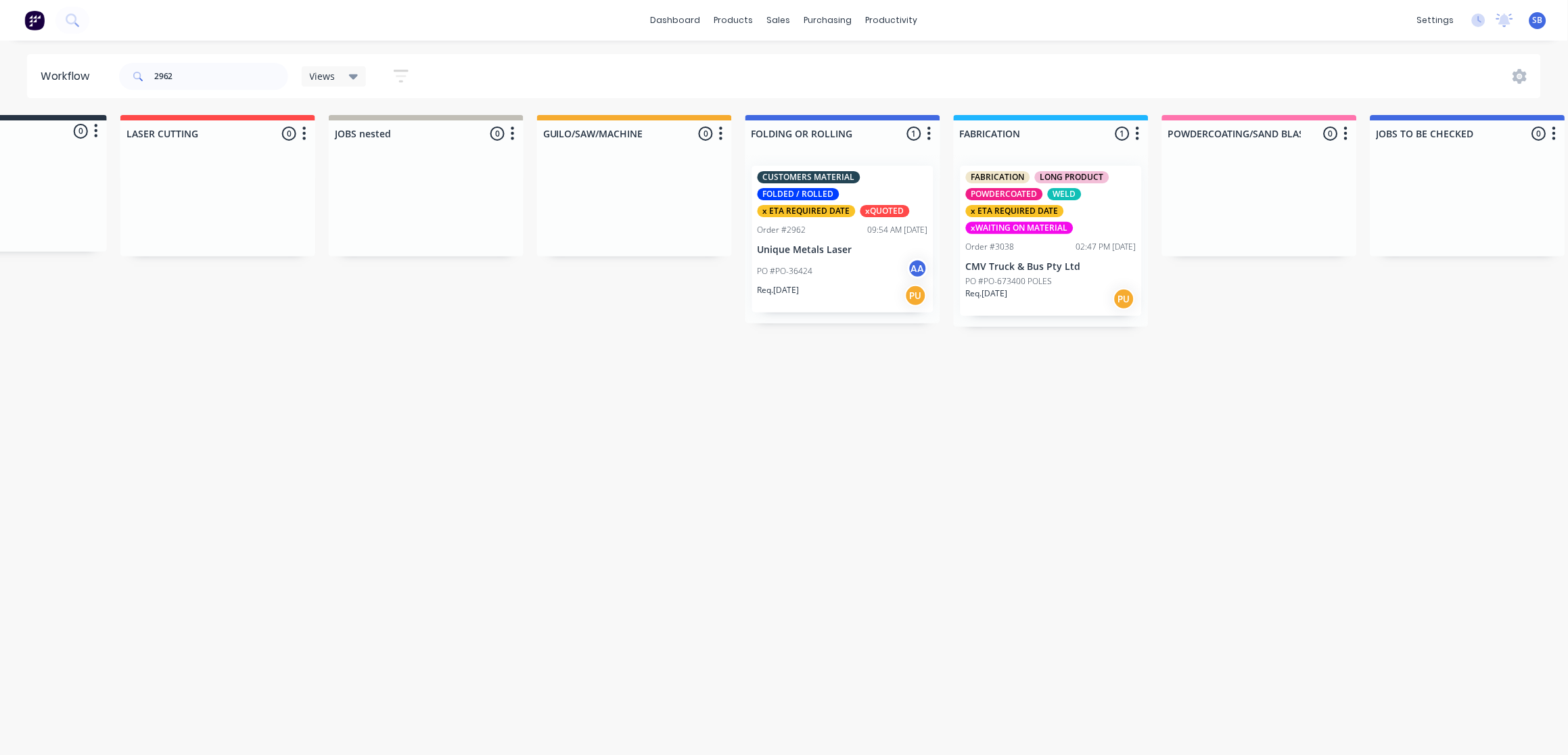
drag, startPoint x: 516, startPoint y: 215, endPoint x: 1331, endPoint y: 229, distance: 815.1
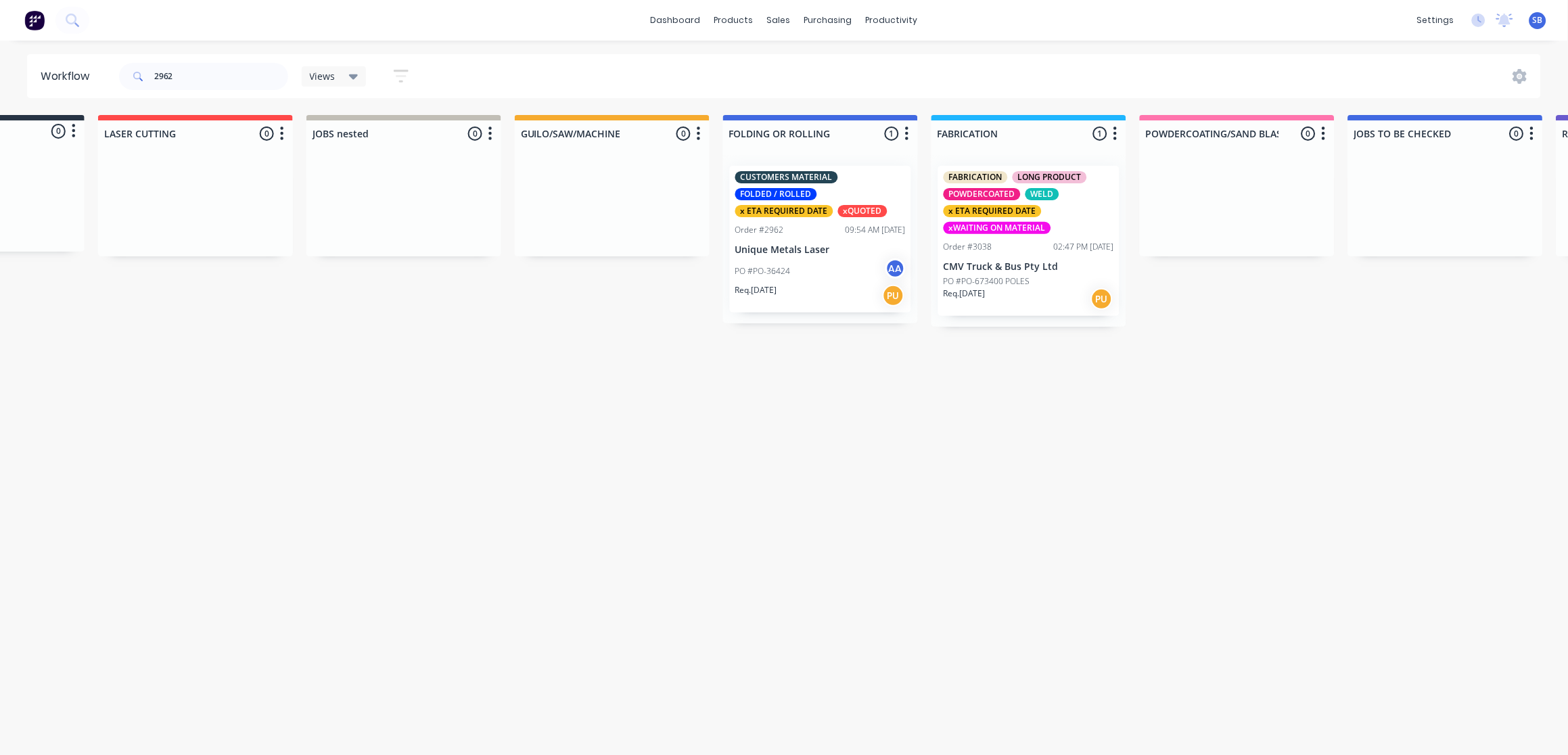
click at [840, 253] on p "Unique Metals Laser" at bounding box center [820, 250] width 171 height 12
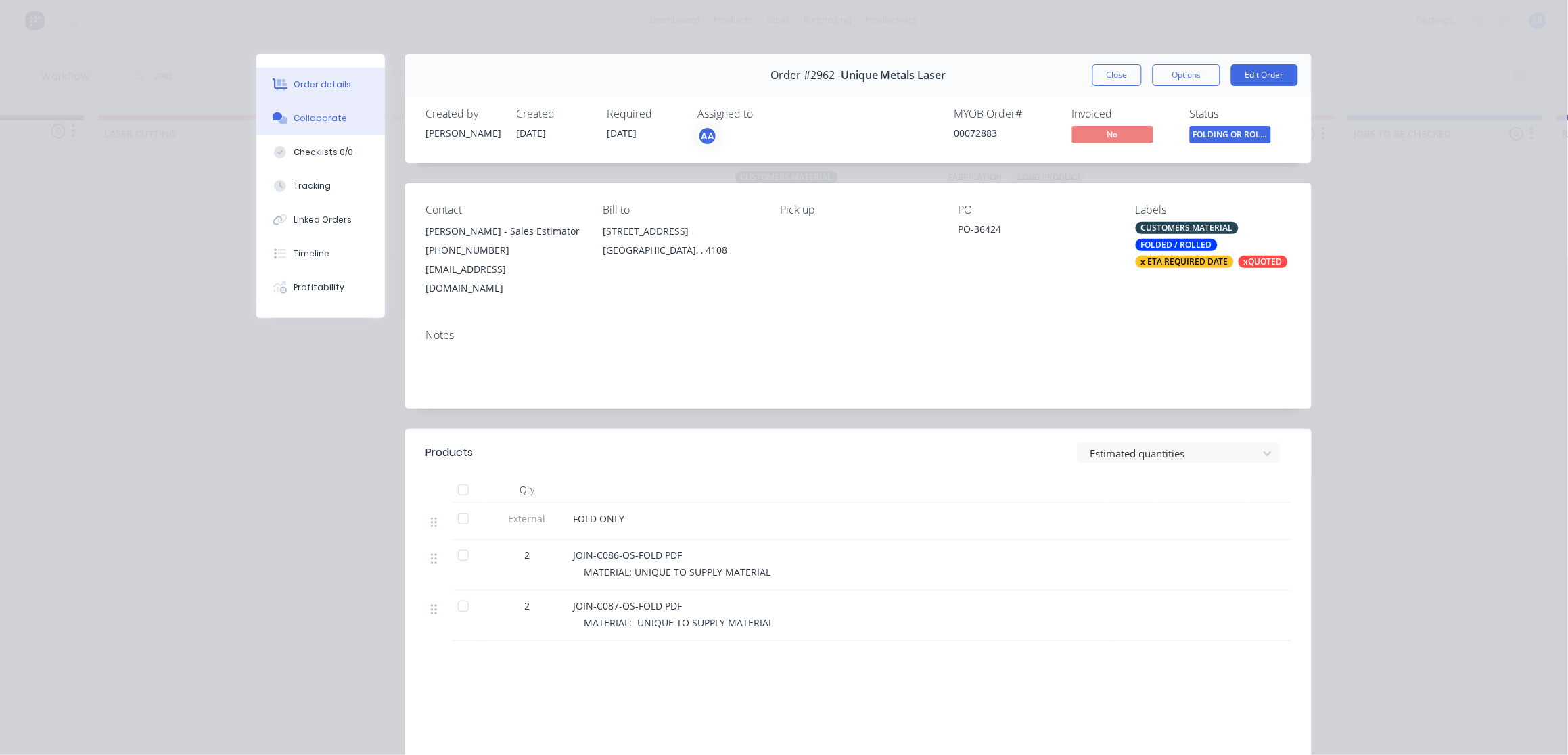
click at [359, 108] on button "Collaborate" at bounding box center [321, 118] width 129 height 34
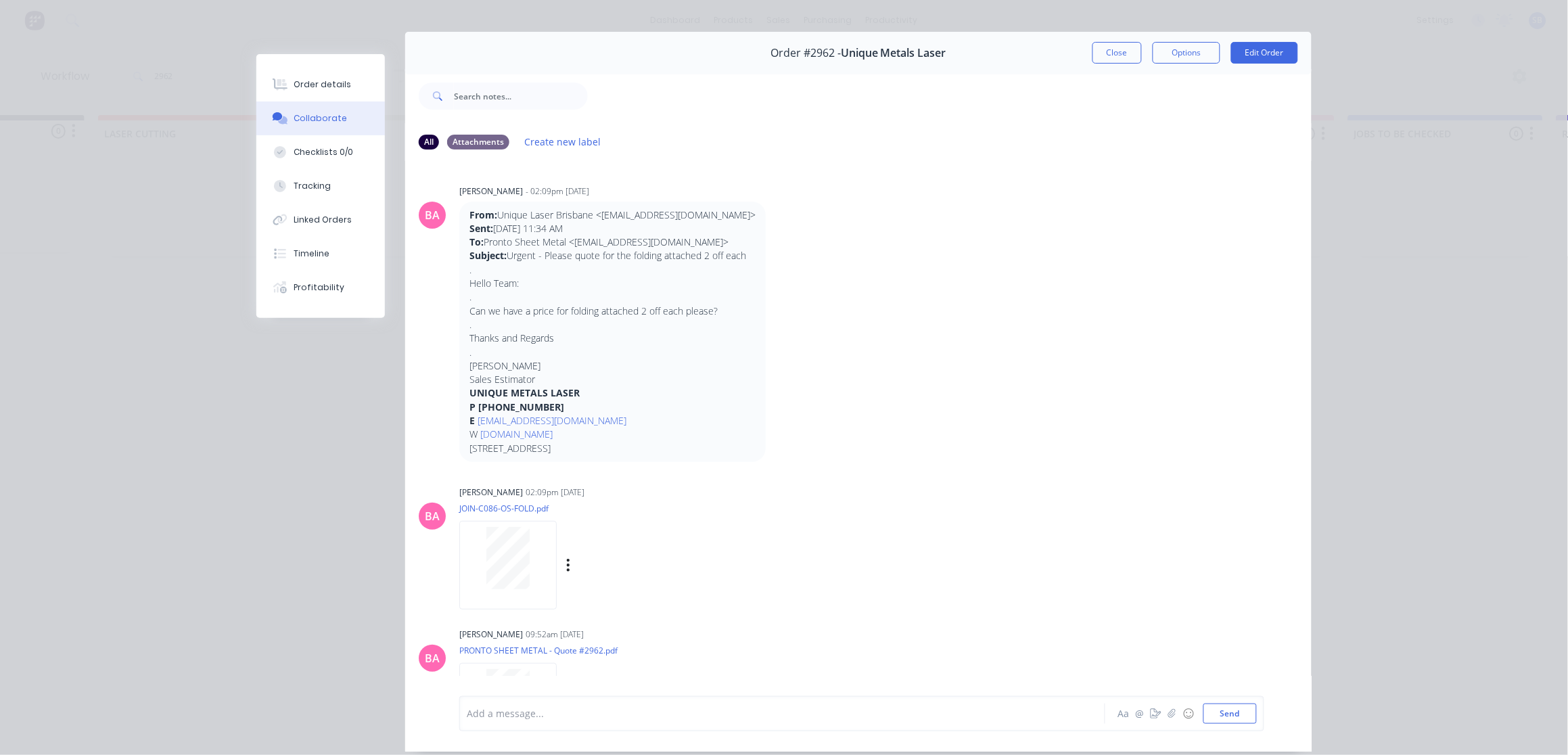
scroll to position [0, 0]
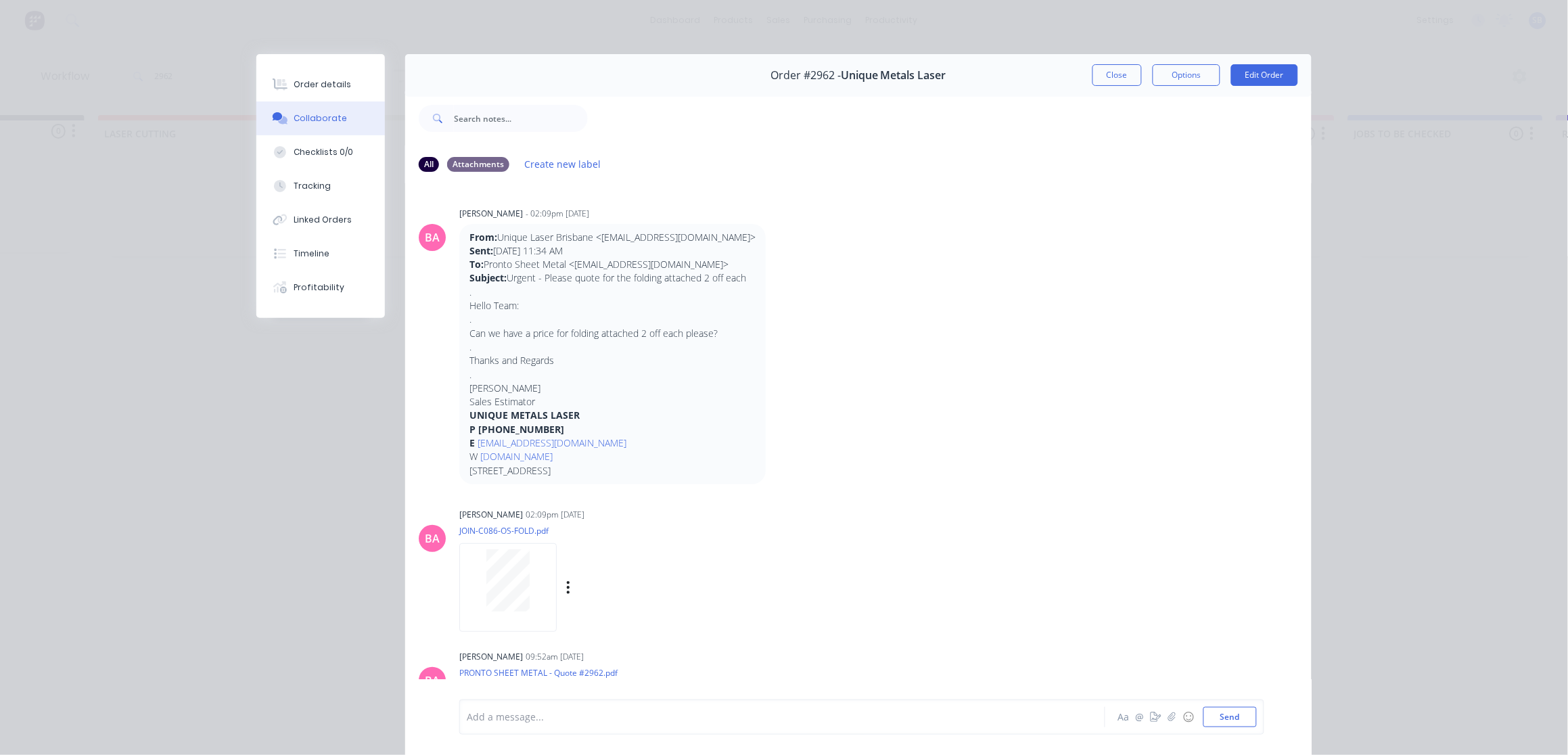
click at [580, 601] on div "Labels Download Delete" at bounding box center [583, 588] width 249 height 101
click at [522, 583] on div at bounding box center [507, 580] width 85 height 62
click at [1100, 76] on button "Close" at bounding box center [1117, 75] width 50 height 21
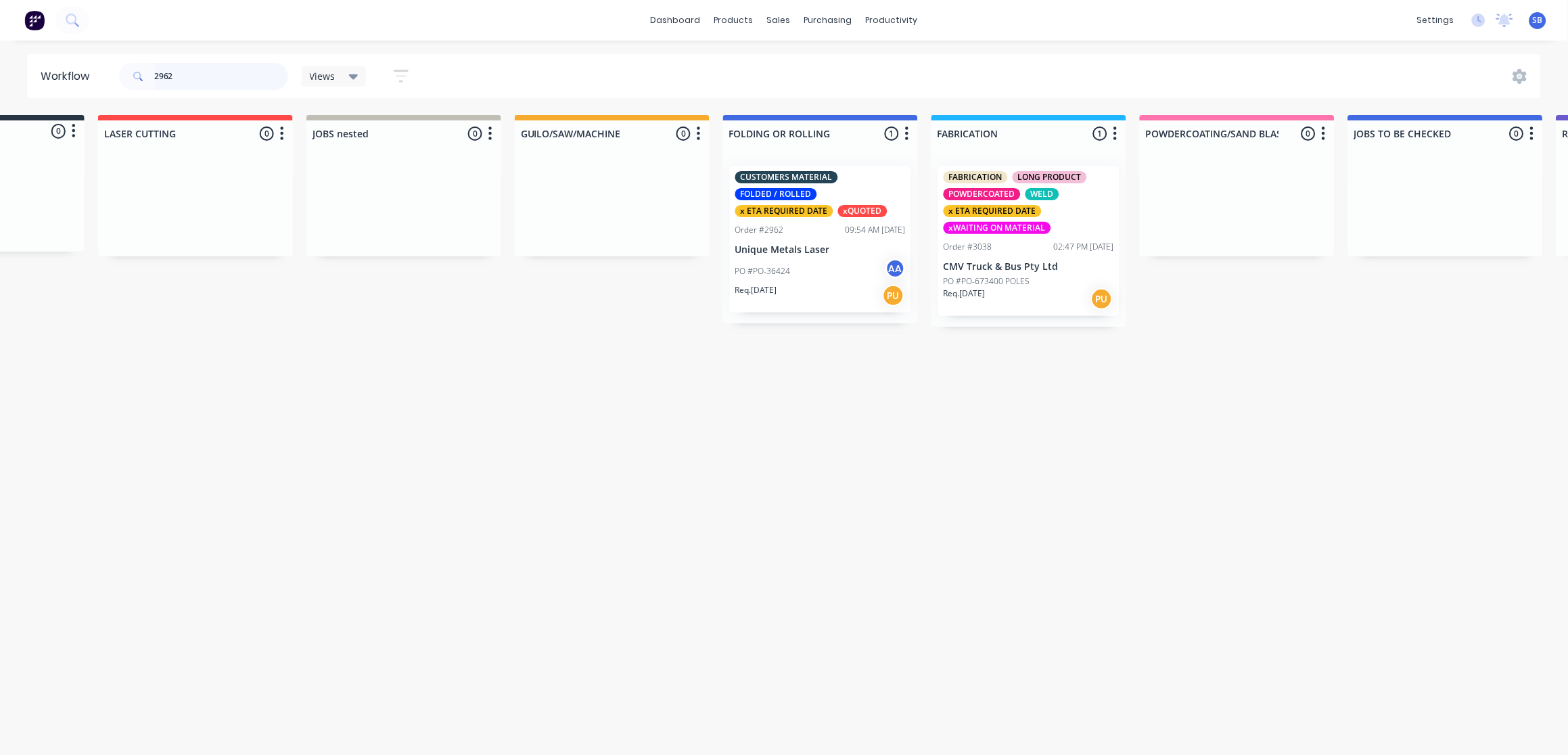
drag, startPoint x: 205, startPoint y: 70, endPoint x: 90, endPoint y: 70, distance: 115.0
click at [97, 74] on header "Workflow 2962 Views Save new view None (Default) edit Show/Hide statuses Show l…" at bounding box center [784, 76] width 1514 height 44
